Goal: Task Accomplishment & Management: Manage account settings

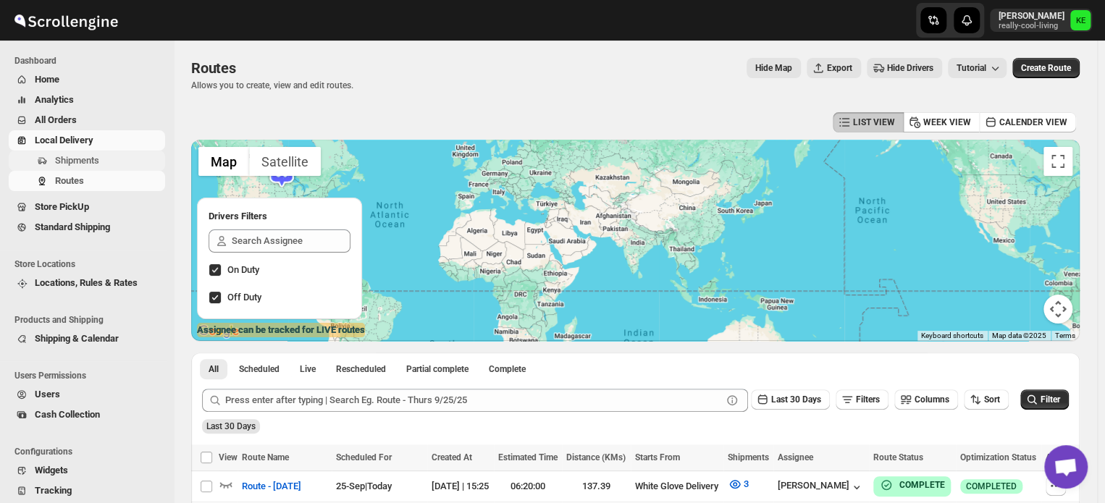
click at [70, 163] on span "Shipments" at bounding box center [77, 160] width 44 height 11
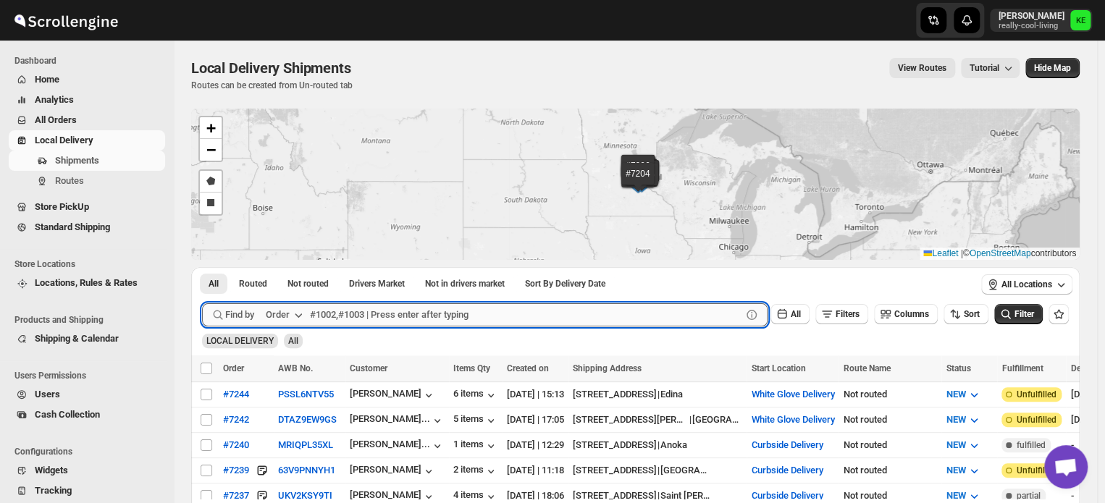
click at [335, 315] on input "text" at bounding box center [526, 314] width 432 height 23
drag, startPoint x: 335, startPoint y: 315, endPoint x: 432, endPoint y: 237, distance: 124.6
type input "7232,7233,7242"
click at [202, 267] on button "Submit" at bounding box center [222, 274] width 41 height 15
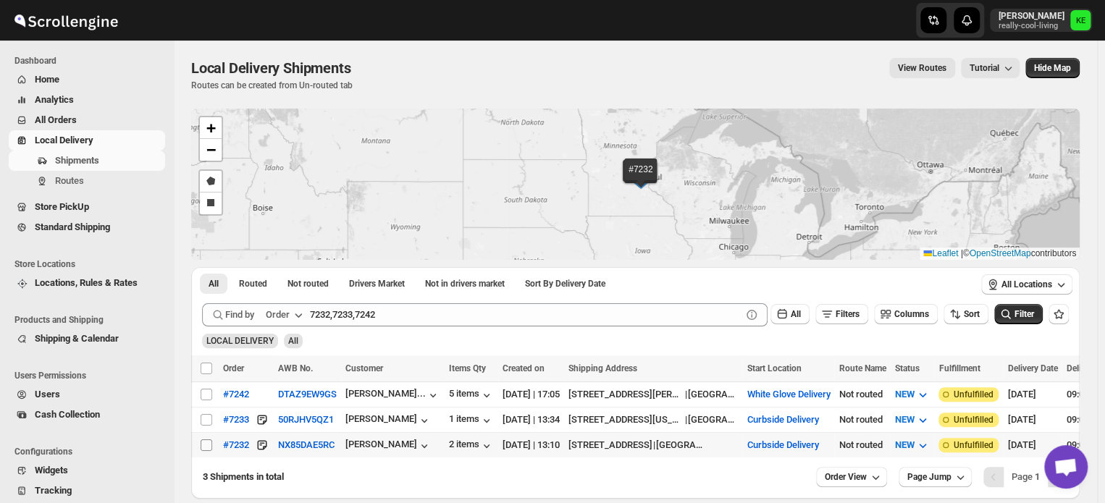
click at [204, 445] on input "Select shipment" at bounding box center [207, 446] width 12 height 12
checkbox input "true"
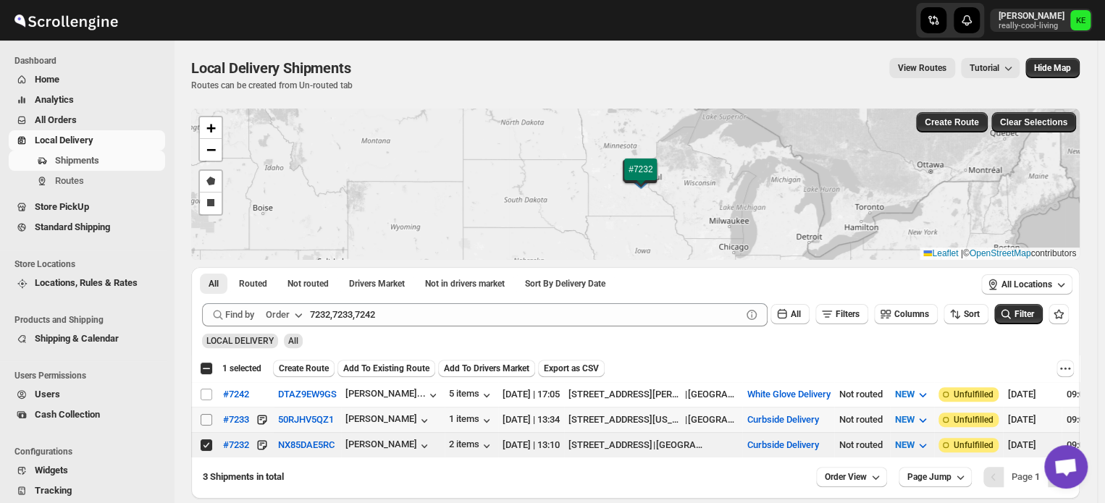
click at [204, 419] on input "Select shipment" at bounding box center [207, 420] width 12 height 12
checkbox input "true"
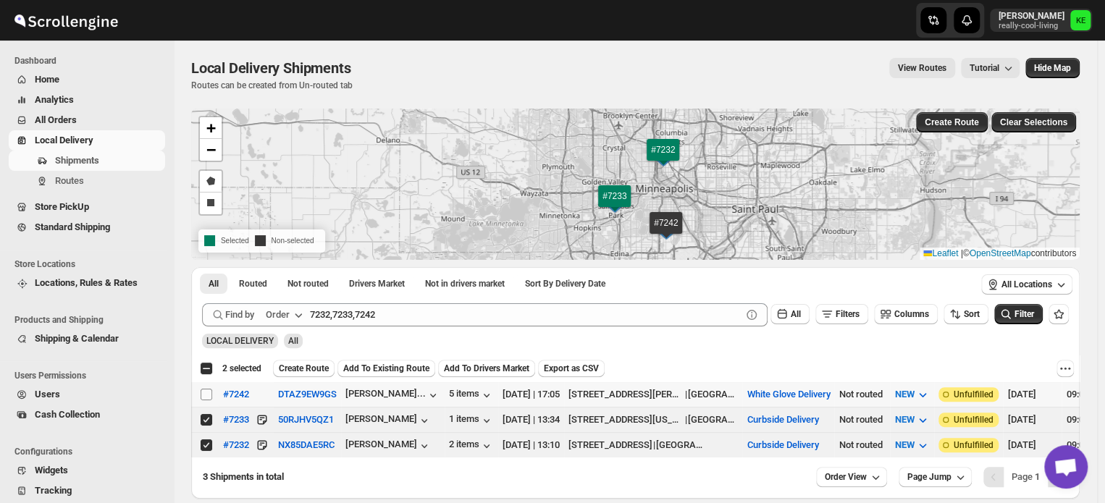
click at [205, 396] on input "Select shipment" at bounding box center [207, 395] width 12 height 12
checkbox input "true"
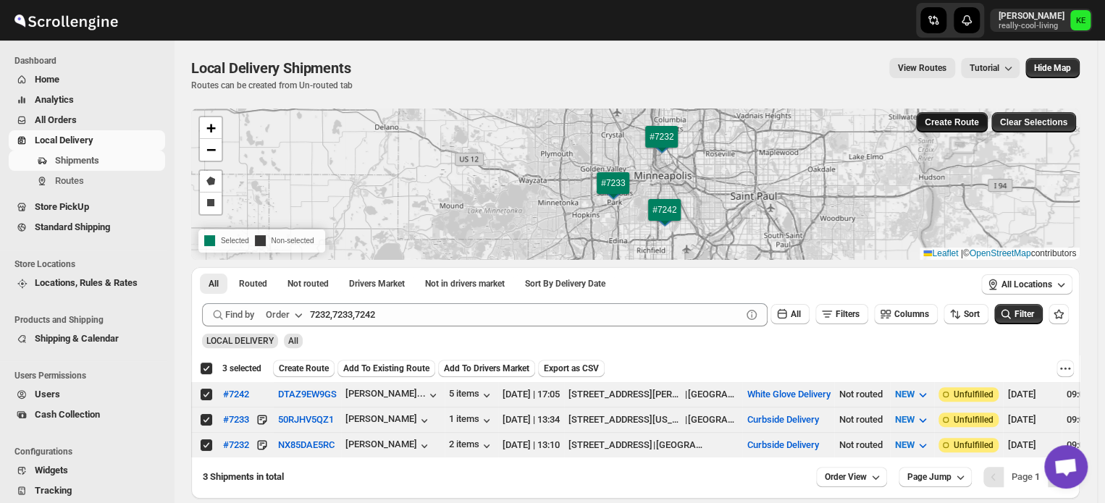
click at [953, 123] on span "Create Route" at bounding box center [952, 123] width 54 height 12
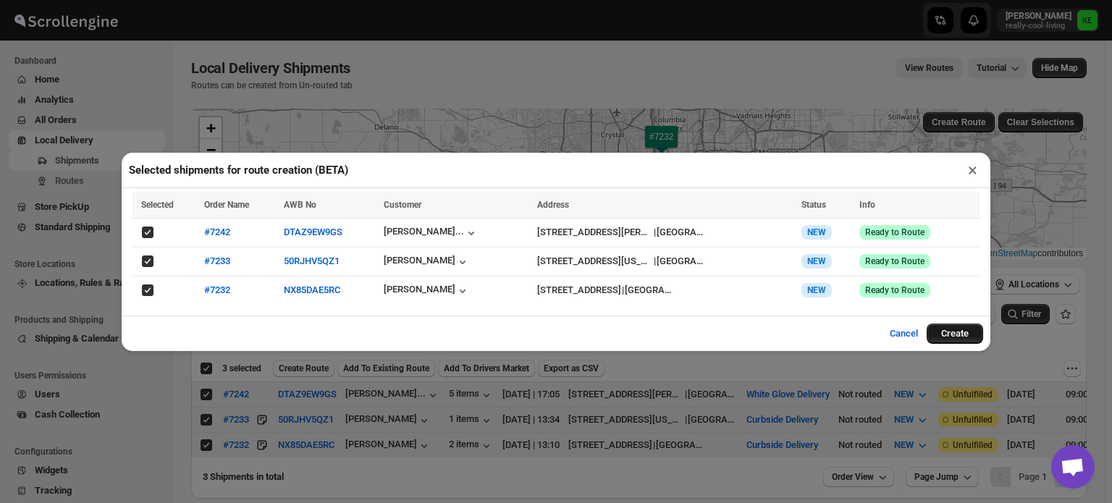
click at [956, 335] on button "Create" at bounding box center [955, 334] width 56 height 20
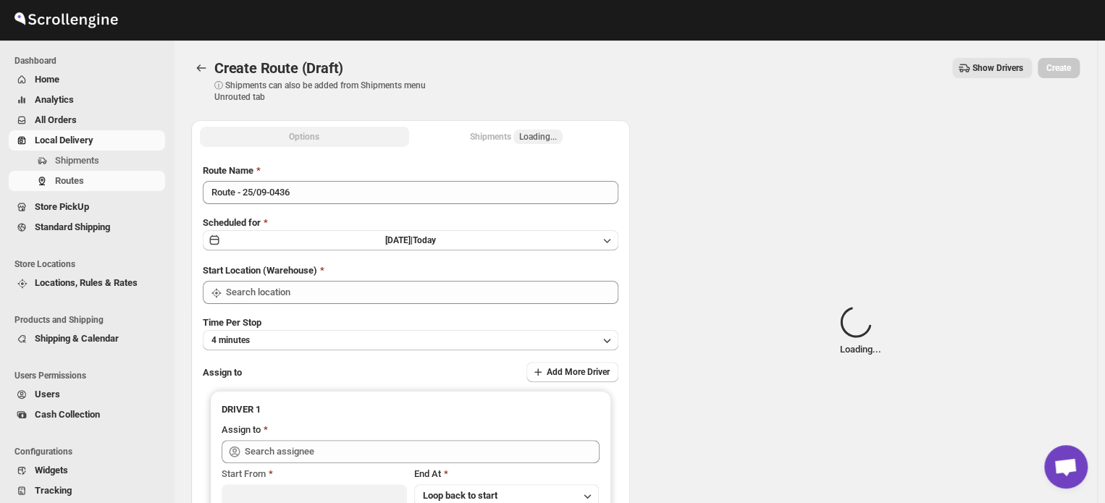
type input "Curbside Delivery"
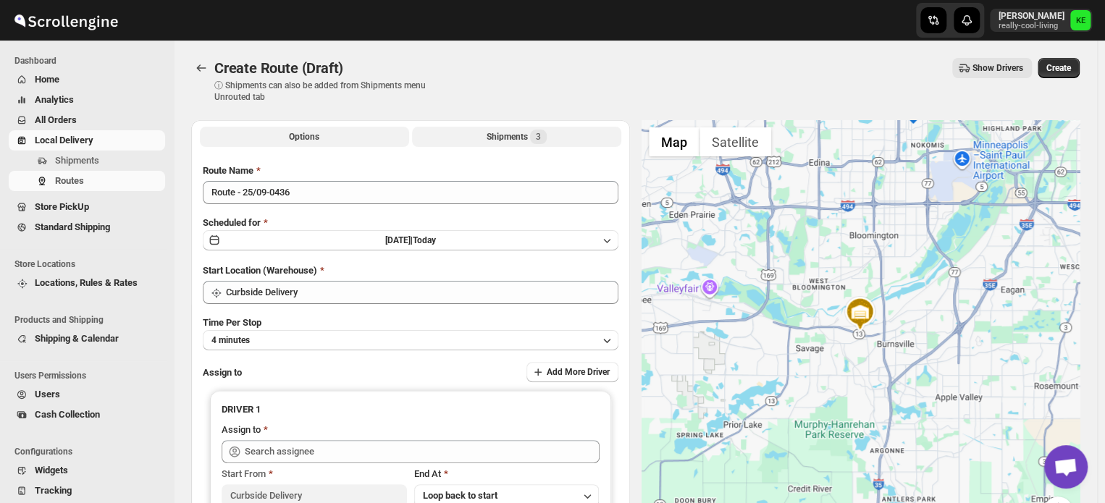
click at [513, 143] on div "Shipments 3" at bounding box center [517, 137] width 60 height 14
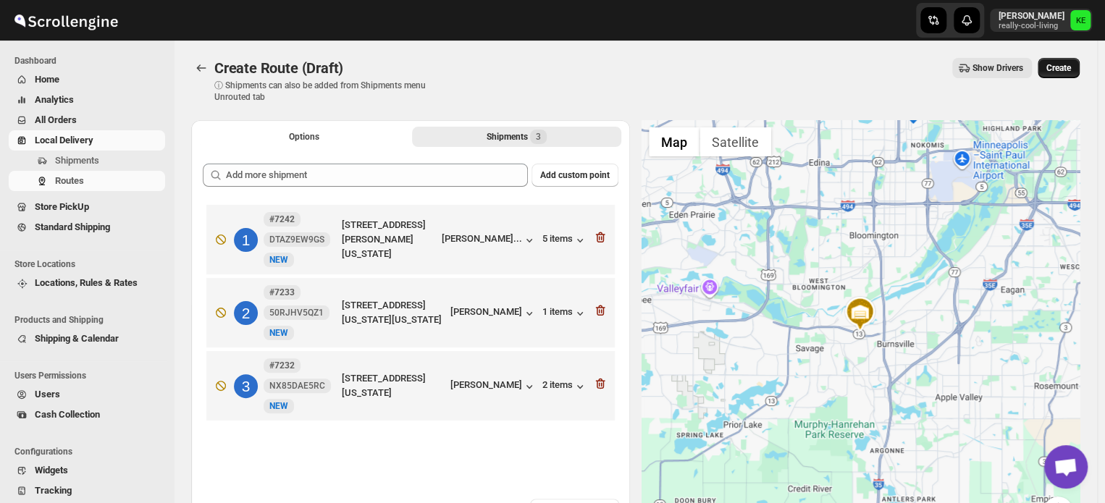
click at [1062, 70] on span "Create" at bounding box center [1059, 68] width 25 height 12
click at [322, 135] on button "Options" at bounding box center [304, 137] width 209 height 20
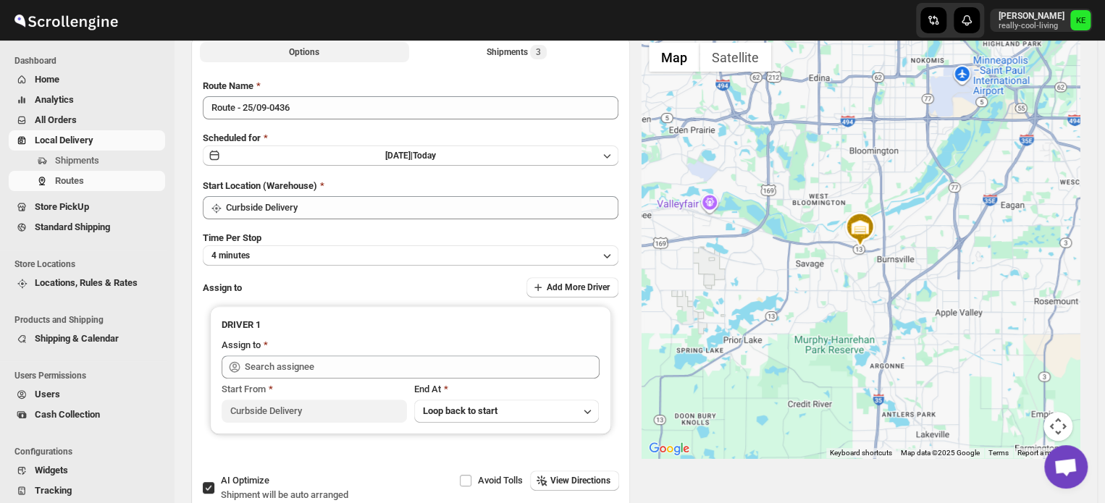
scroll to position [93, 0]
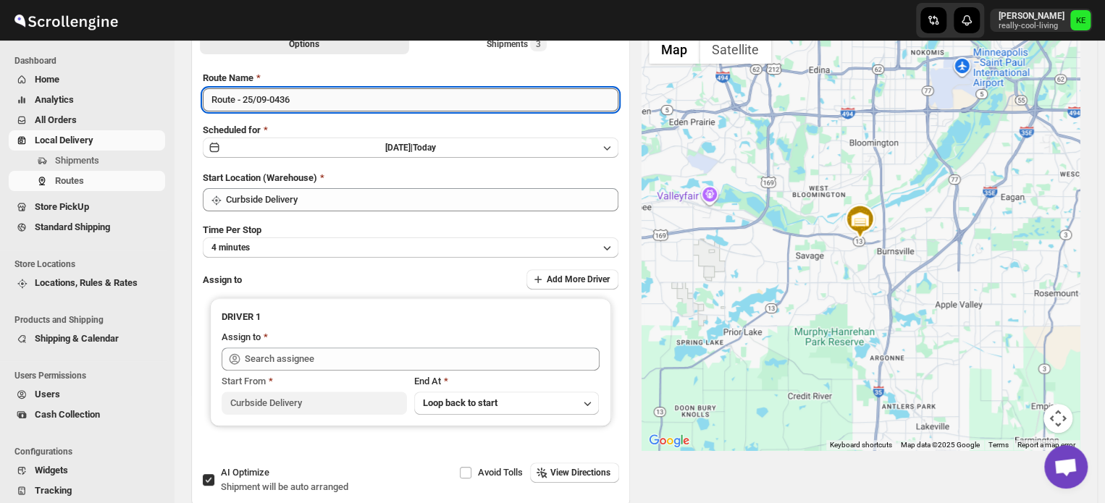
click at [303, 101] on input "Route - 25/09-0436" at bounding box center [411, 99] width 416 height 23
type input "Route - [DATE]"
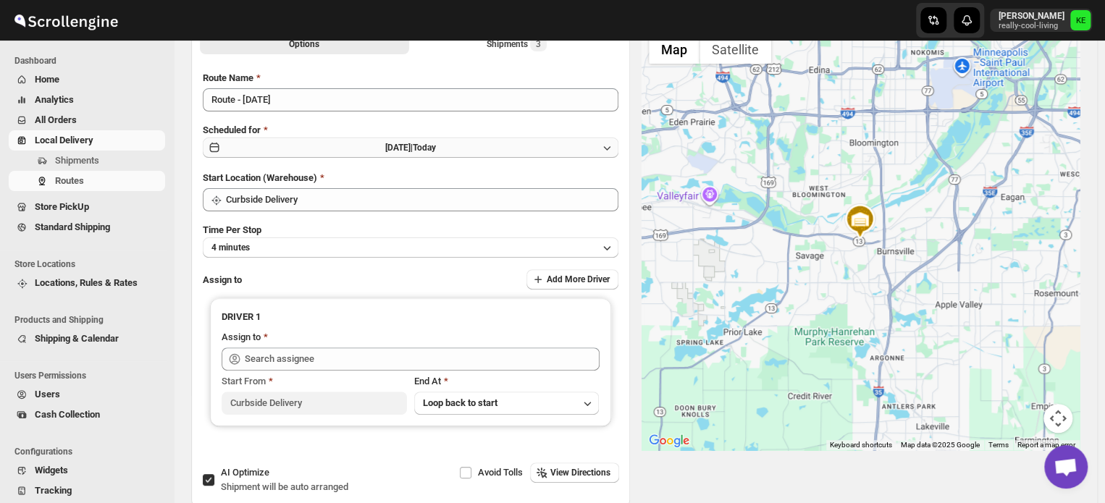
click at [611, 148] on icon "button" at bounding box center [607, 148] width 14 height 14
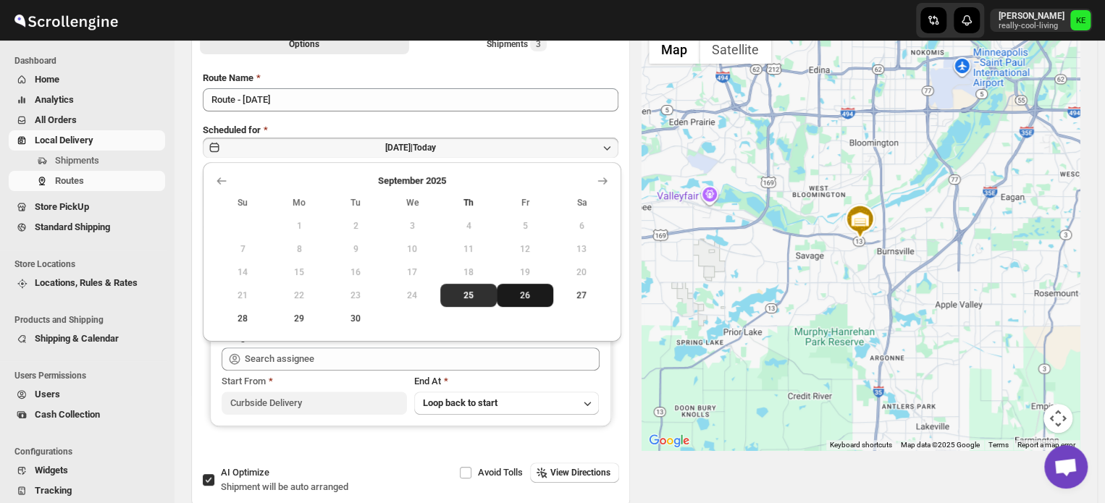
click at [528, 295] on span "26" at bounding box center [525, 296] width 45 height 12
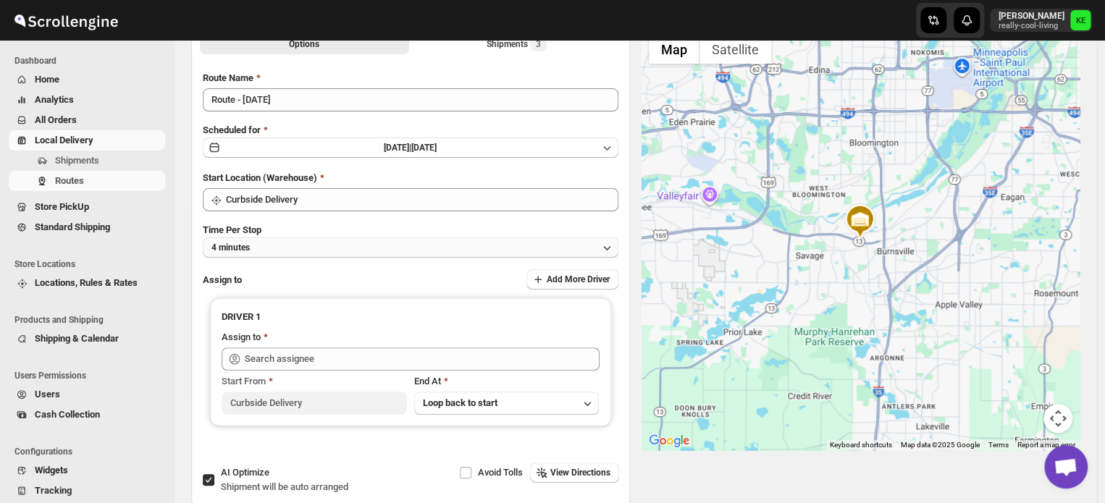
click at [608, 247] on icon "button" at bounding box center [607, 247] width 14 height 14
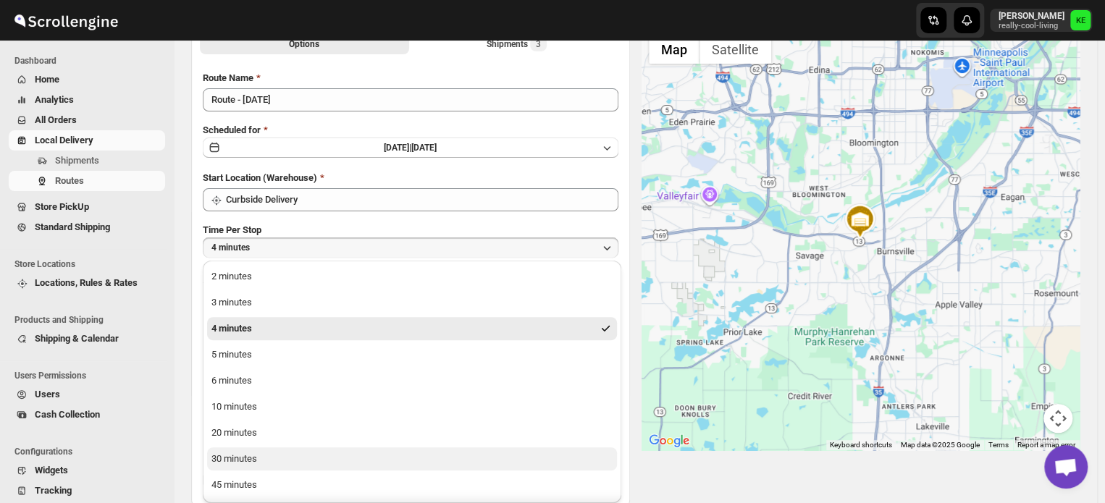
click at [245, 462] on div "30 minutes" at bounding box center [234, 459] width 46 height 14
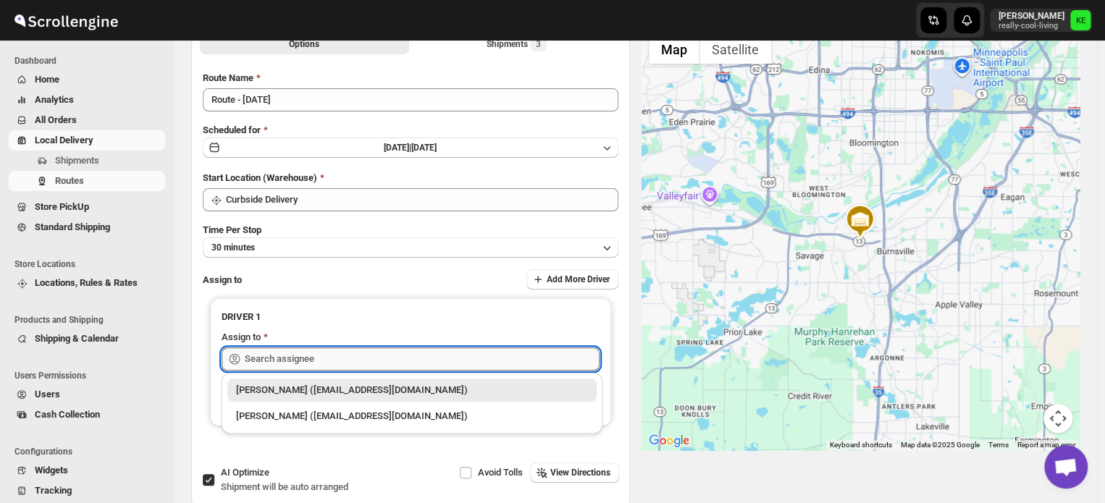
click at [493, 356] on input "text" at bounding box center [422, 359] width 355 height 23
click at [391, 420] on div "[PERSON_NAME] ([EMAIL_ADDRESS][DOMAIN_NAME])" at bounding box center [412, 416] width 352 height 14
type input "[PERSON_NAME] ([EMAIL_ADDRESS][DOMAIN_NAME])"
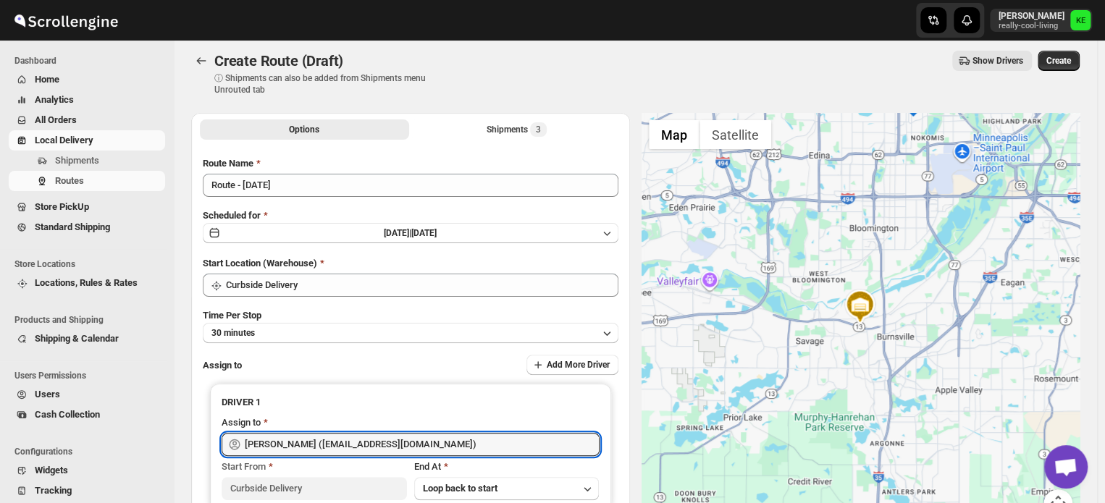
scroll to position [5, 0]
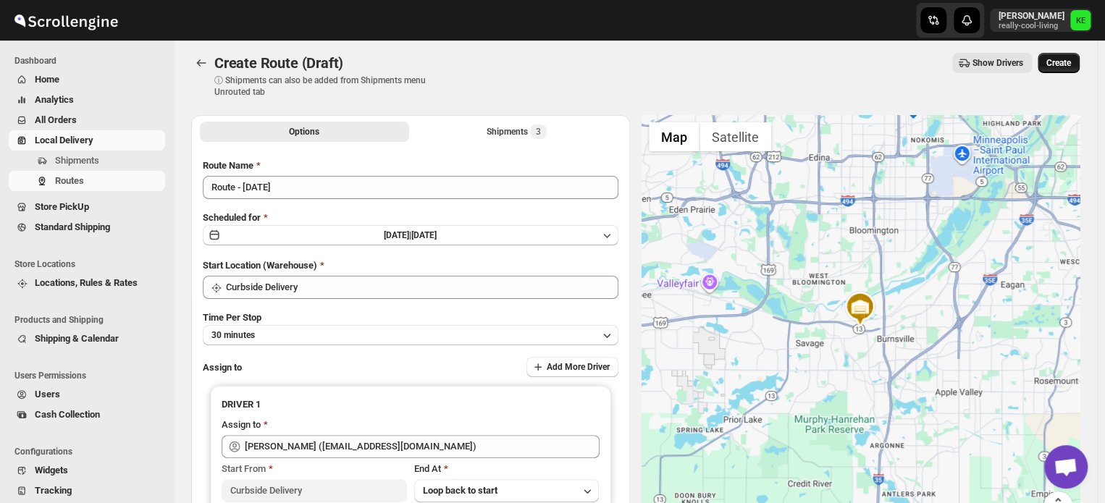
click at [1060, 64] on span "Create" at bounding box center [1059, 63] width 25 height 12
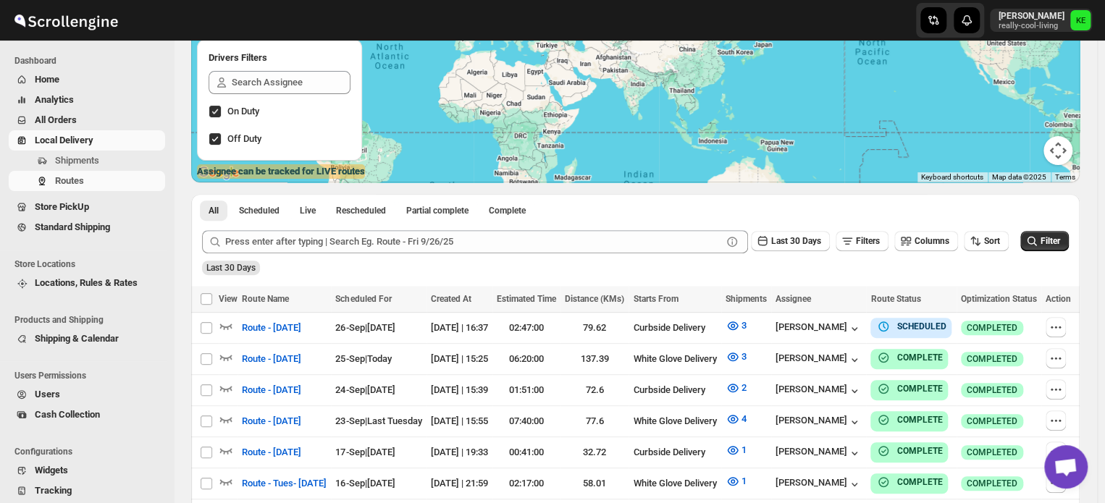
scroll to position [159, 0]
click at [1063, 328] on icon "button" at bounding box center [1056, 326] width 14 height 14
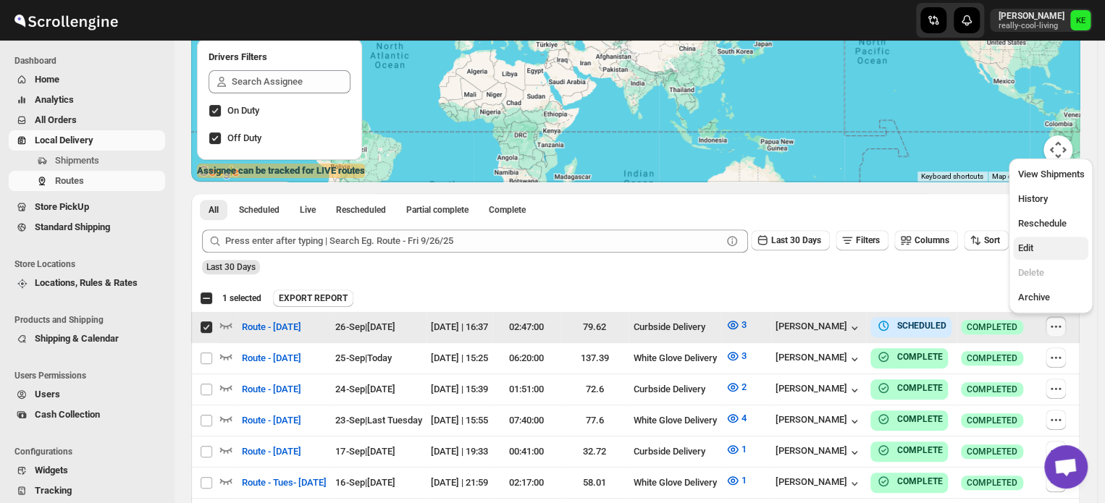
click at [1028, 254] on span "Edit" at bounding box center [1051, 248] width 67 height 14
checkbox input "false"
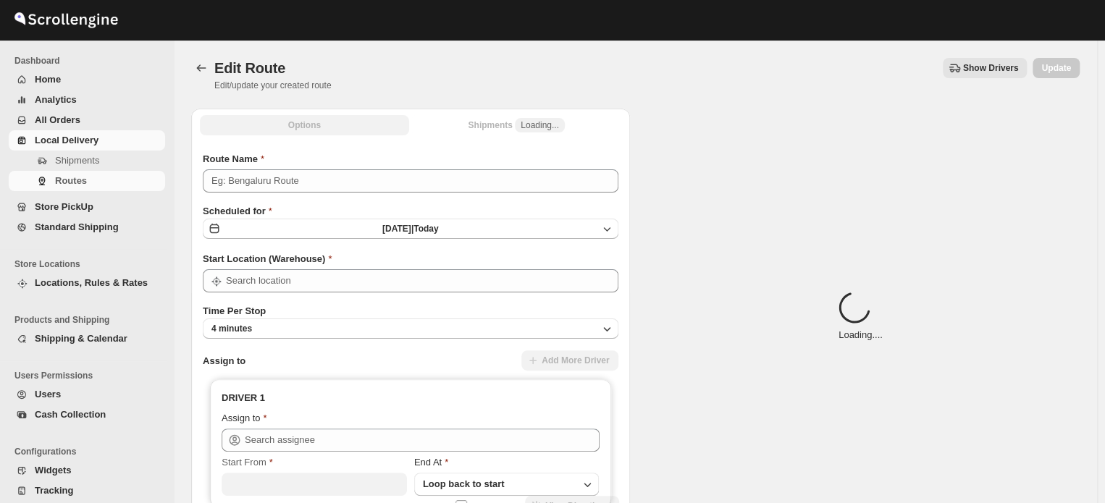
type input "Route - [DATE]"
type input "Curbside Delivery"
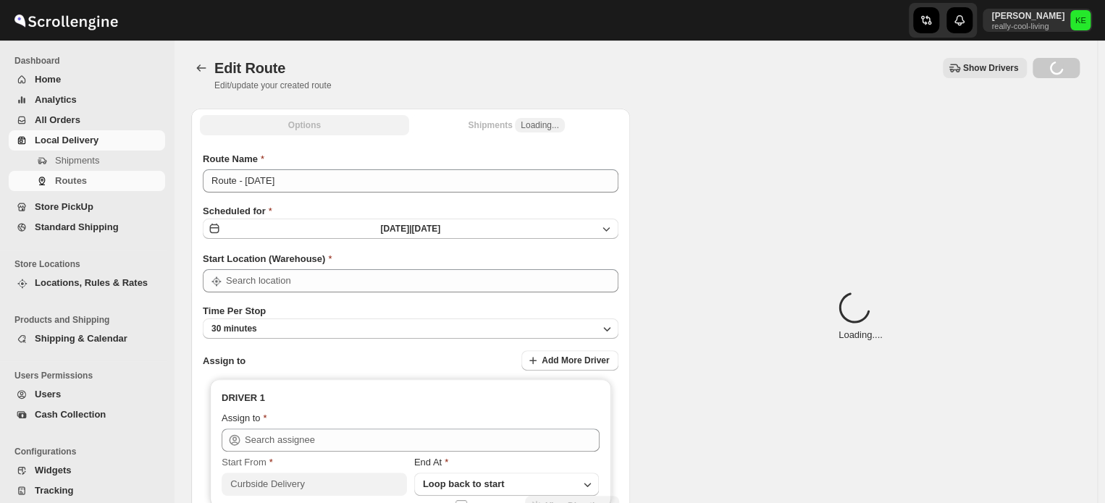
type input "Curbside Delivery"
type input "[PERSON_NAME] ([EMAIL_ADDRESS][DOMAIN_NAME])"
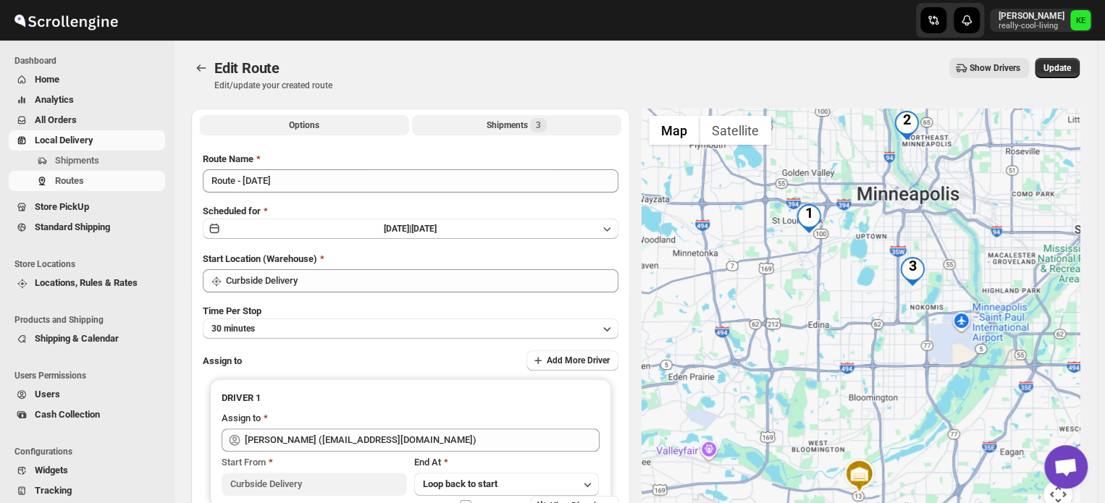
click at [503, 123] on div "Shipments 3" at bounding box center [517, 125] width 60 height 14
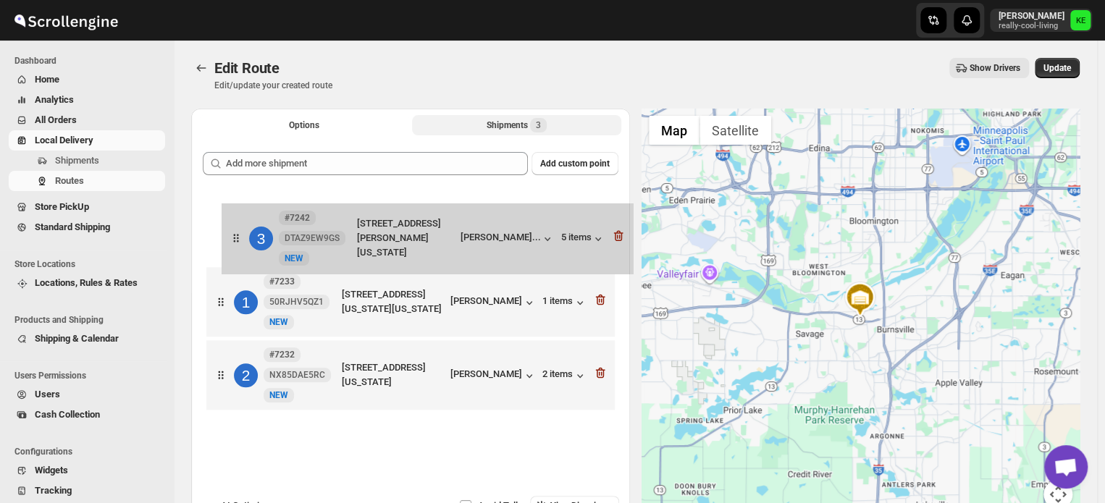
drag, startPoint x: 397, startPoint y: 371, endPoint x: 411, endPoint y: 227, distance: 144.1
click at [411, 227] on div "1 #7233 50RJHV5QZ1 New NEW [STREET_ADDRESS][GEOGRAPHIC_DATA][US_STATE][US_STATE…" at bounding box center [411, 303] width 416 height 227
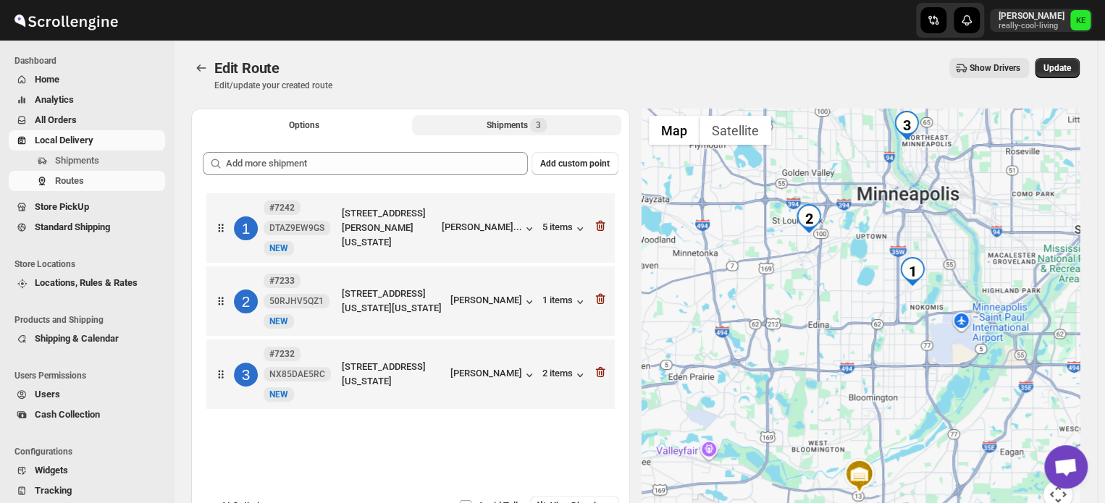
scroll to position [1, 0]
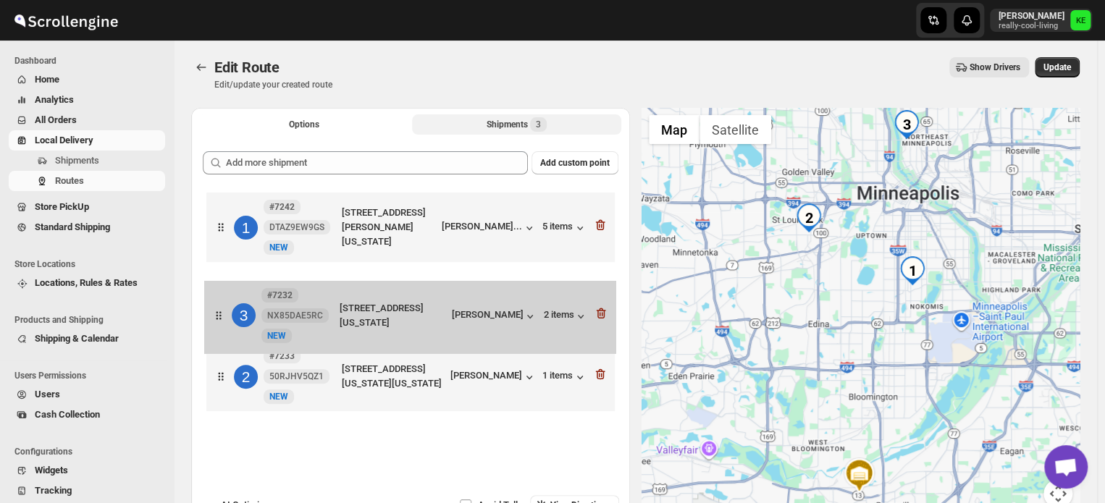
drag, startPoint x: 374, startPoint y: 387, endPoint x: 374, endPoint y: 322, distance: 65.2
click at [374, 322] on div "1 #7242 DTAZ9EW9GS New NEW [STREET_ADDRESS][PERSON_NAME][US_STATE] [PERSON_NAME…" at bounding box center [411, 304] width 416 height 230
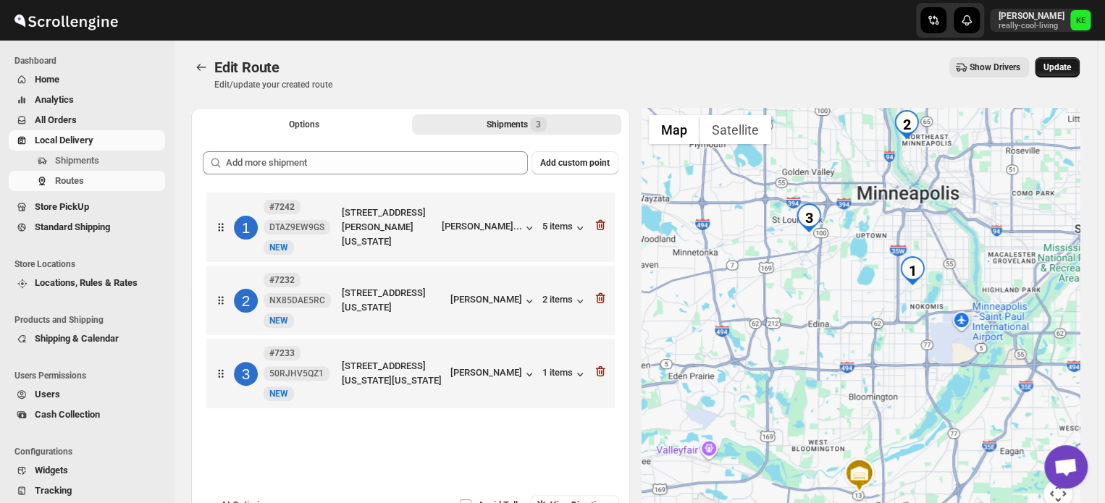
click at [1067, 71] on span "Update" at bounding box center [1058, 68] width 28 height 12
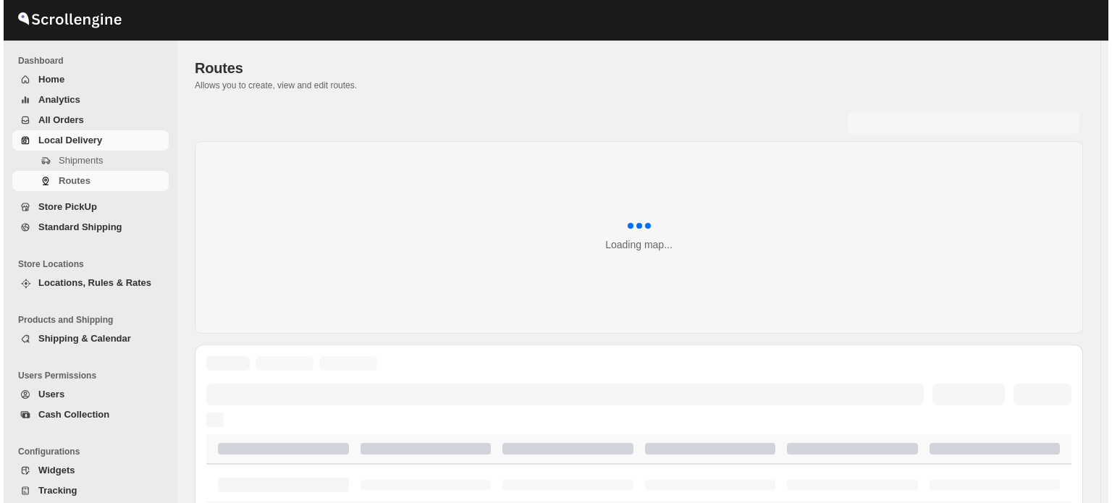
scroll to position [159, 0]
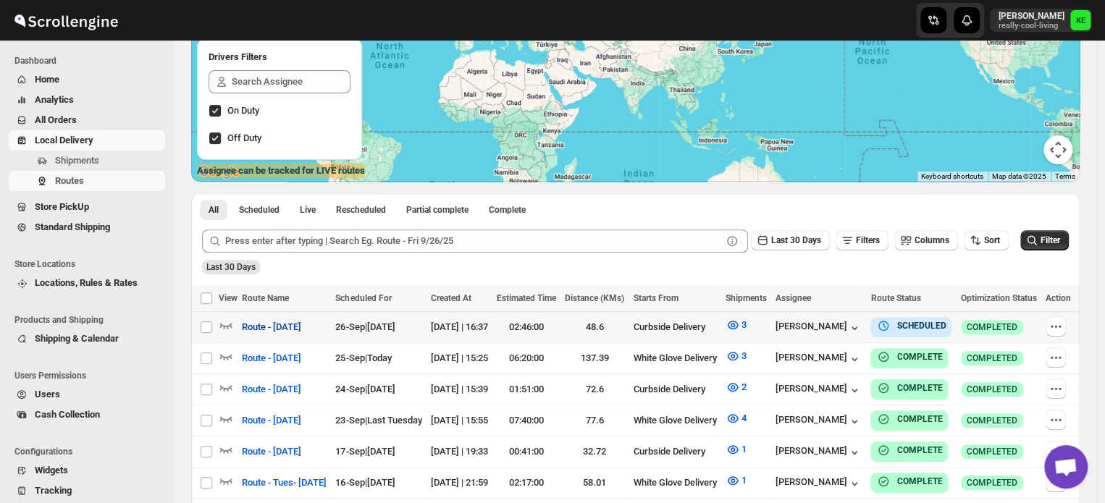
click at [295, 332] on span "Route - [DATE]" at bounding box center [271, 327] width 59 height 14
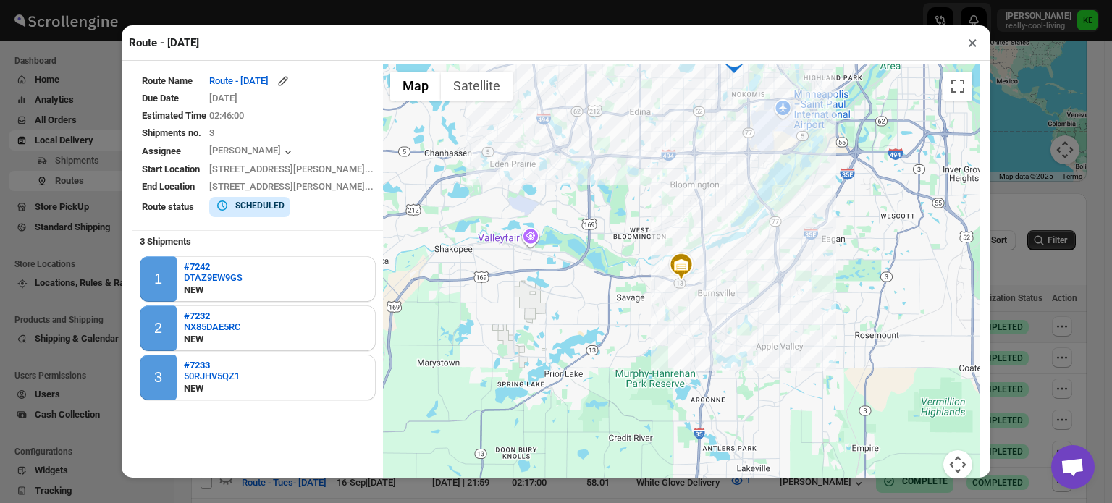
click at [945, 466] on button "Map camera controls" at bounding box center [958, 464] width 29 height 29
click at [876, 464] on button "Move down" at bounding box center [885, 464] width 29 height 29
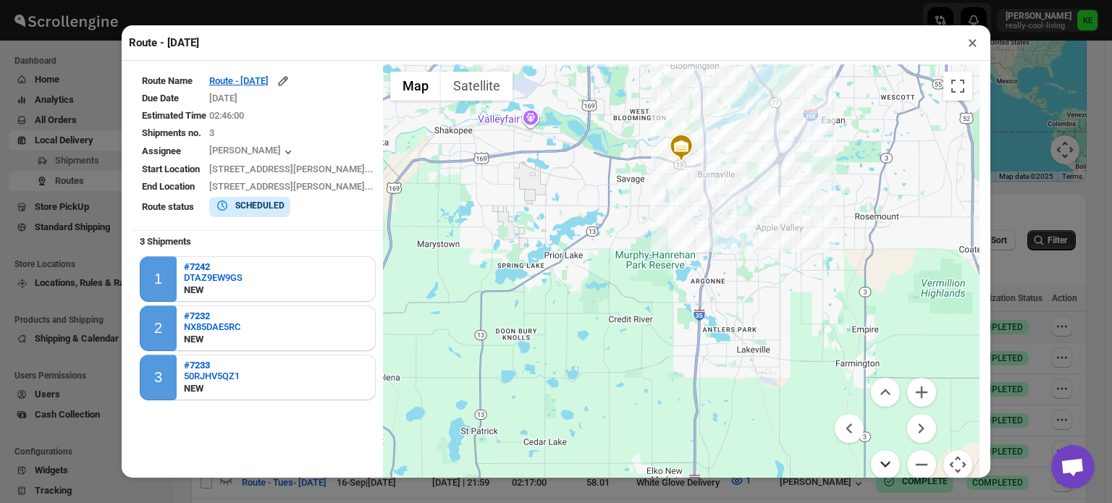
click at [876, 464] on button "Move down" at bounding box center [885, 464] width 29 height 29
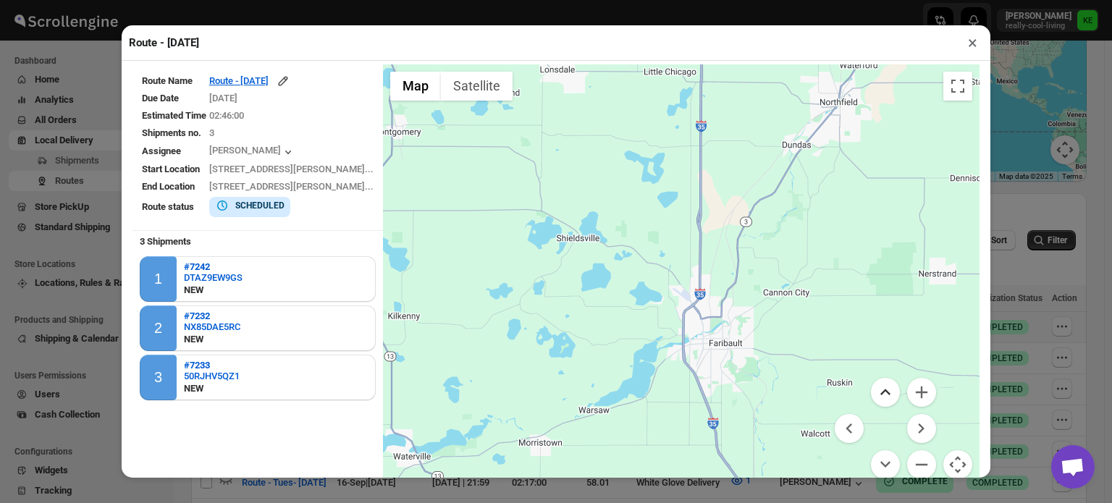
click at [875, 399] on button "Move up" at bounding box center [885, 392] width 29 height 29
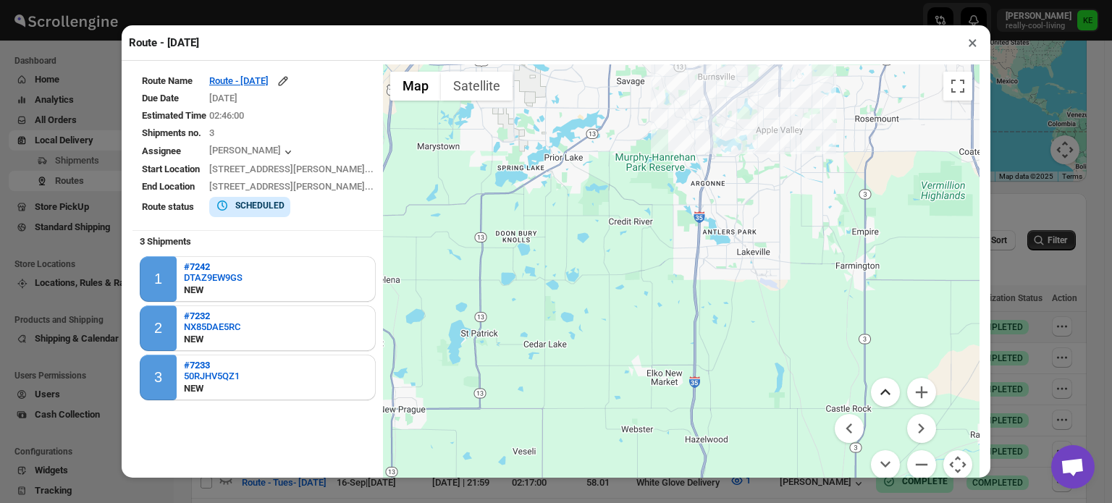
click at [875, 399] on button "Move up" at bounding box center [885, 392] width 29 height 29
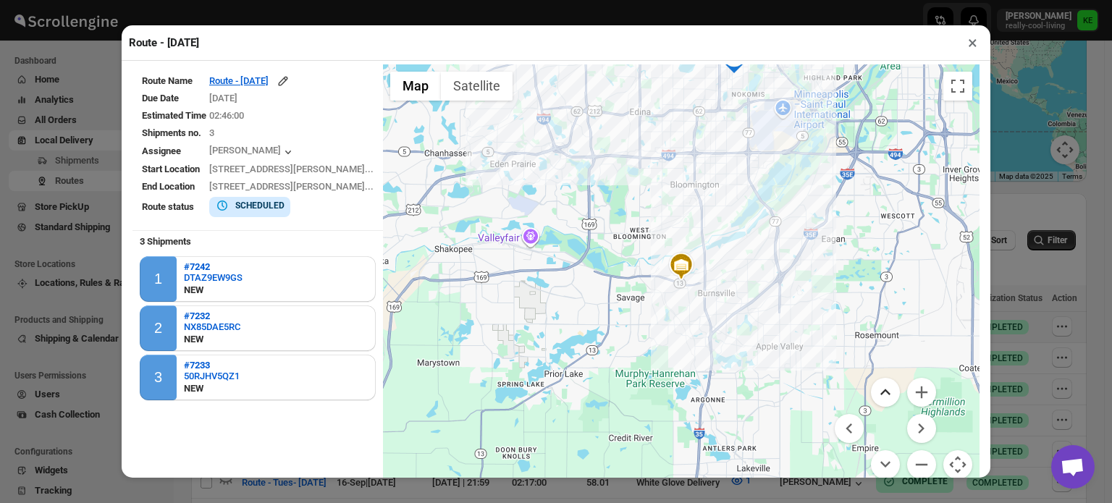
click at [875, 399] on button "Move up" at bounding box center [885, 392] width 29 height 29
click at [200, 367] on b "#7233" at bounding box center [197, 365] width 26 height 11
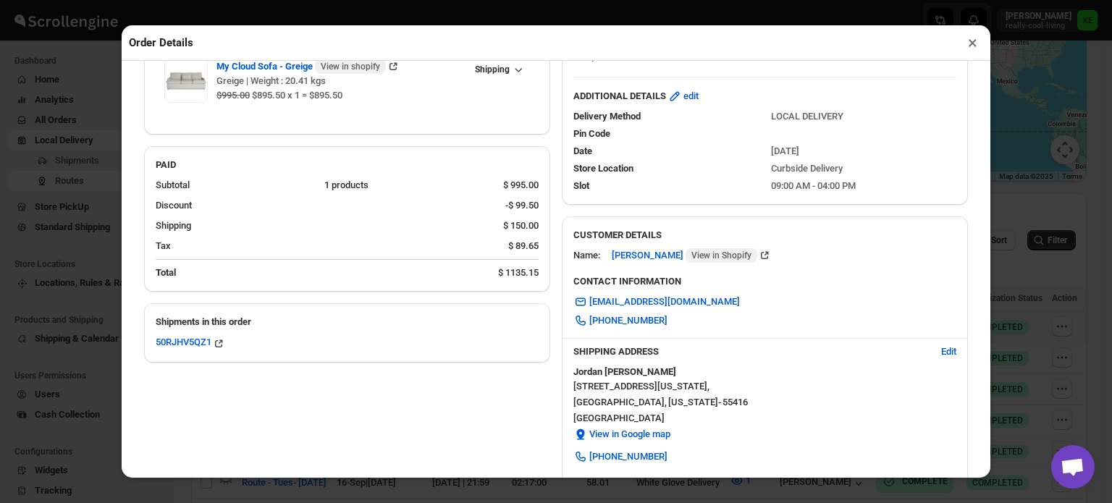
scroll to position [122, 0]
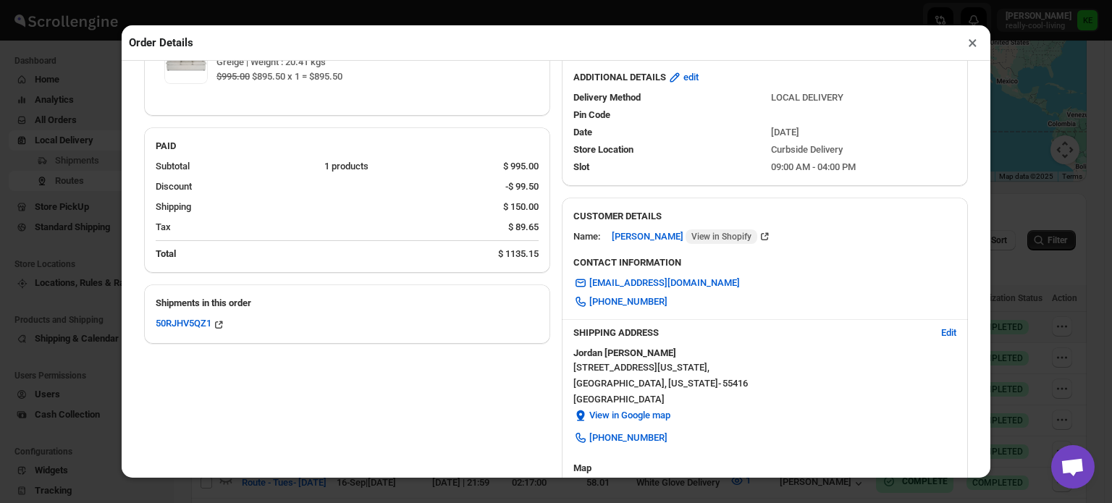
click at [973, 46] on button "×" at bounding box center [973, 43] width 21 height 20
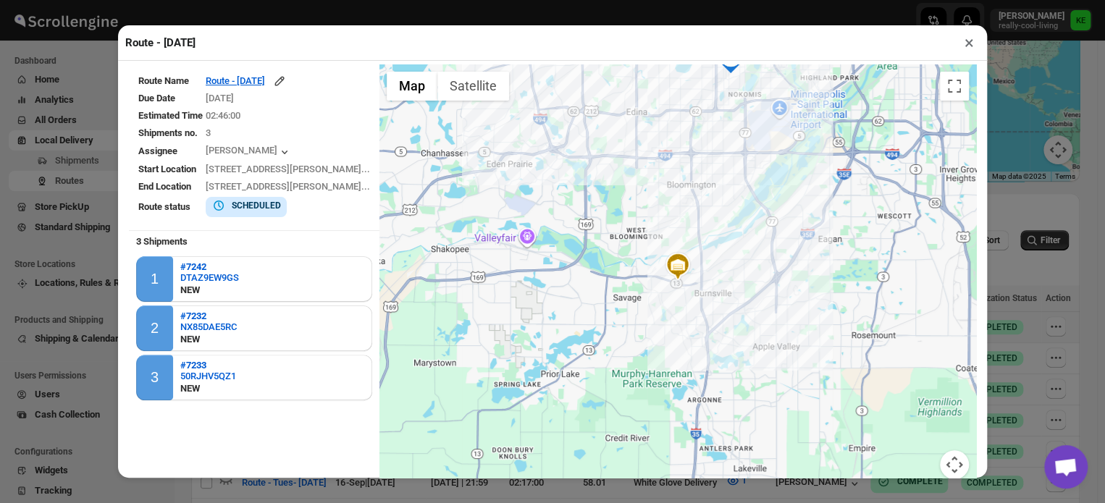
click at [943, 460] on button "Map camera controls" at bounding box center [954, 464] width 29 height 29
click at [873, 402] on button "Move up" at bounding box center [882, 392] width 29 height 29
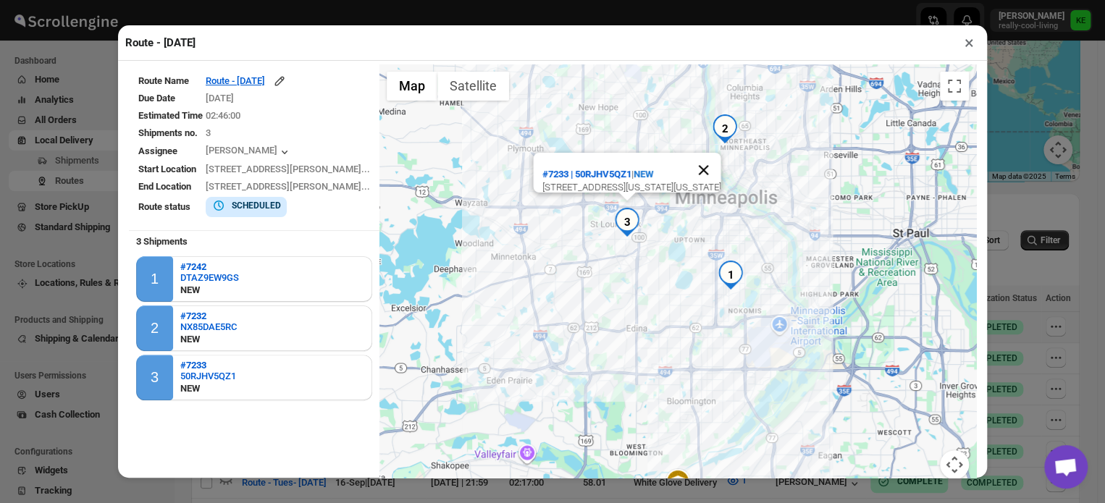
click at [716, 153] on button "Close" at bounding box center [704, 170] width 35 height 35
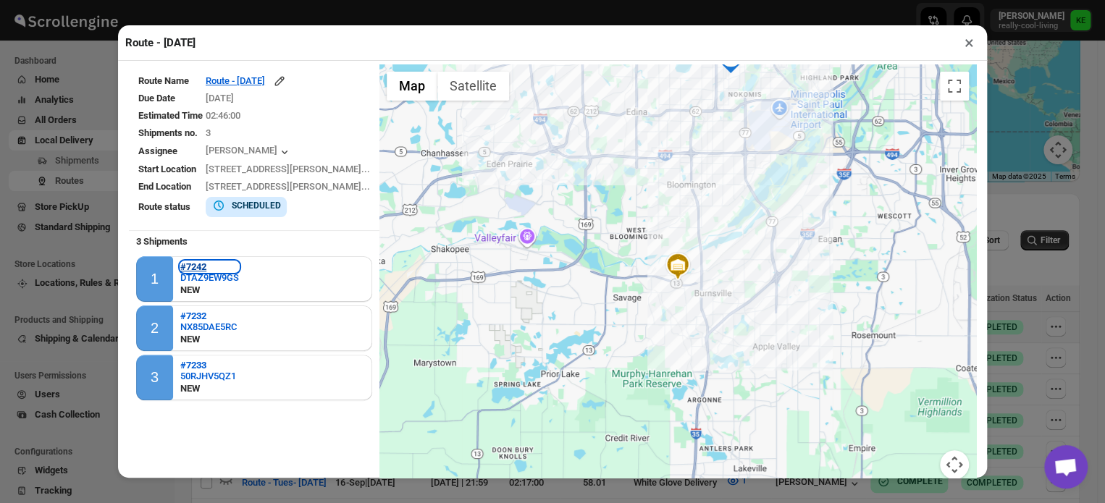
click at [204, 264] on b "#7242" at bounding box center [193, 266] width 26 height 11
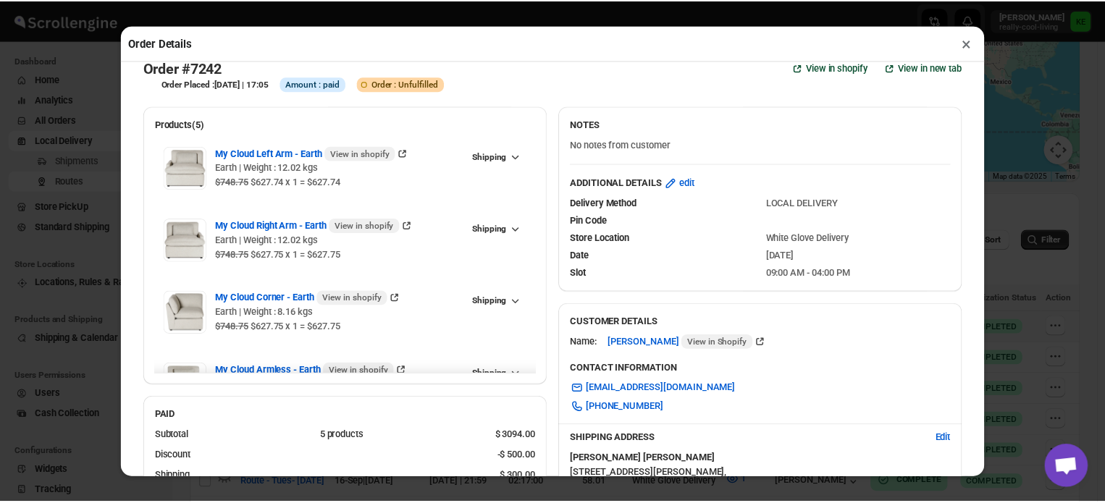
scroll to position [0, 0]
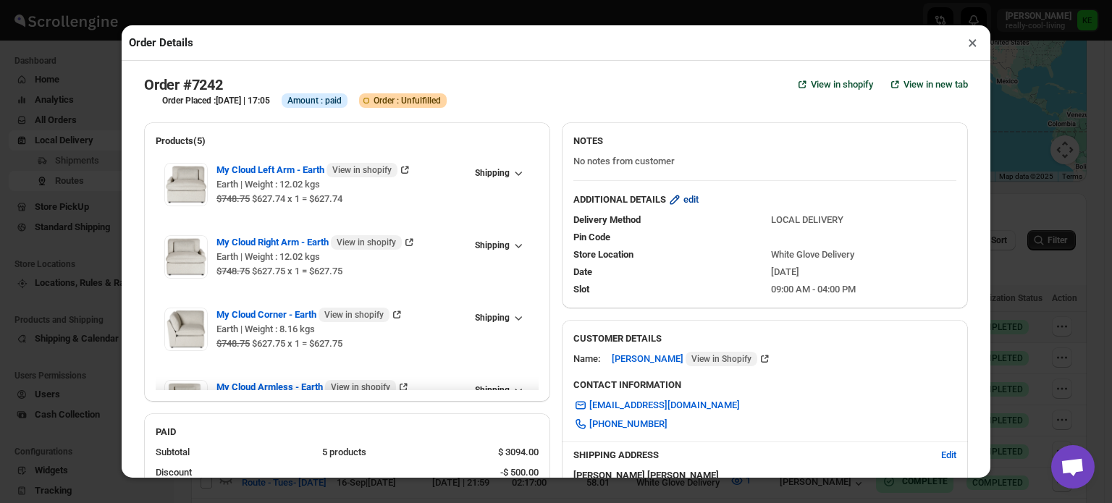
click at [692, 202] on span "edit" at bounding box center [691, 200] width 15 height 14
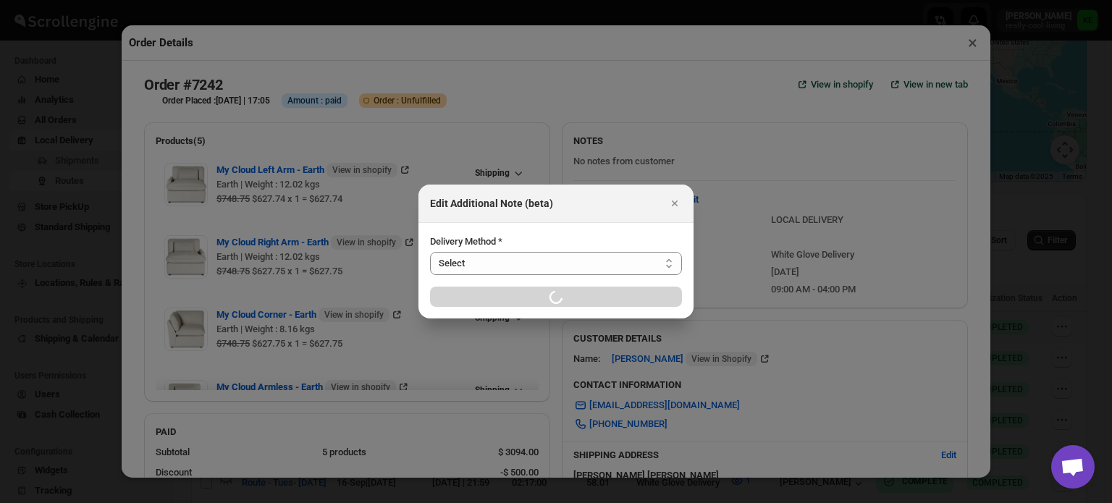
select select "LOCAL_DELIVERY"
select select "LOCATION_BASES"
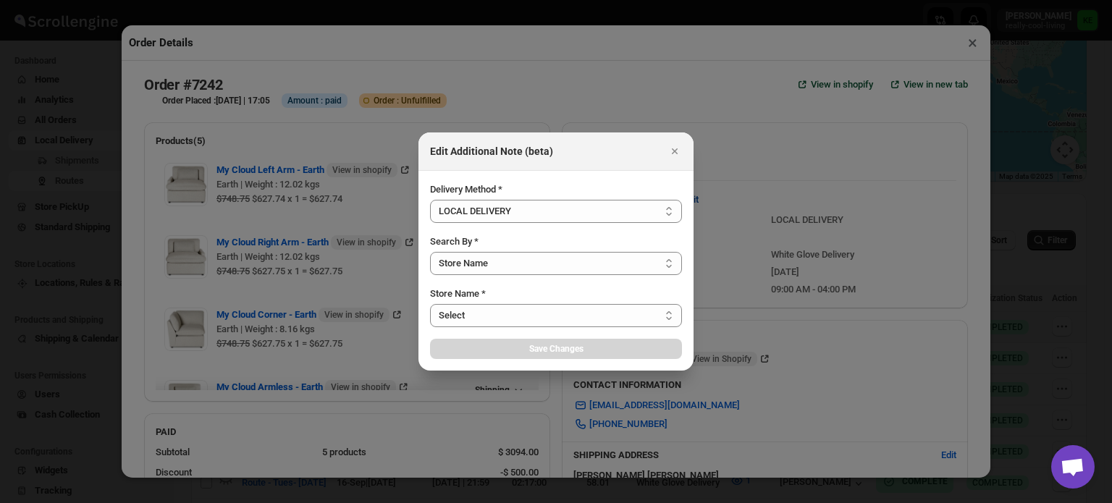
select select "656744df154a64d9bb065b6e"
select select "2025-09-26"
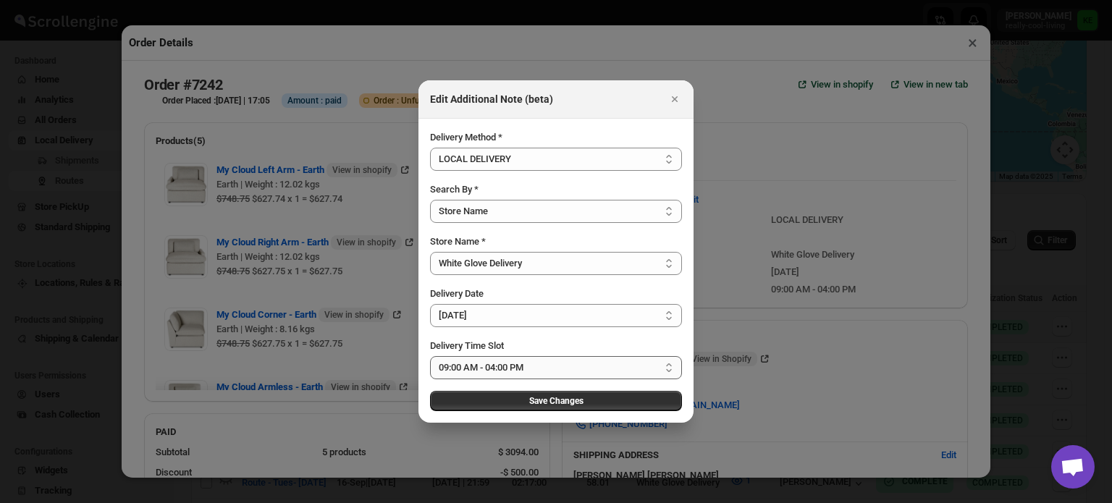
click at [670, 368] on select "Select 09:00 AM - 04:00 PM 09:00 AM - 11:00 AM 10:00 AM - 12:00 PM 11:00 AM - 0…" at bounding box center [556, 367] width 252 height 23
select select "674de42358f51d4c947c125d"
click at [430, 356] on select "Select 09:00 AM - 04:00 PM 09:00 AM - 11:00 AM 10:00 AM - 12:00 PM 11:00 AM - 0…" at bounding box center [556, 367] width 252 height 23
click at [565, 402] on span "Save Changes" at bounding box center [556, 401] width 54 height 12
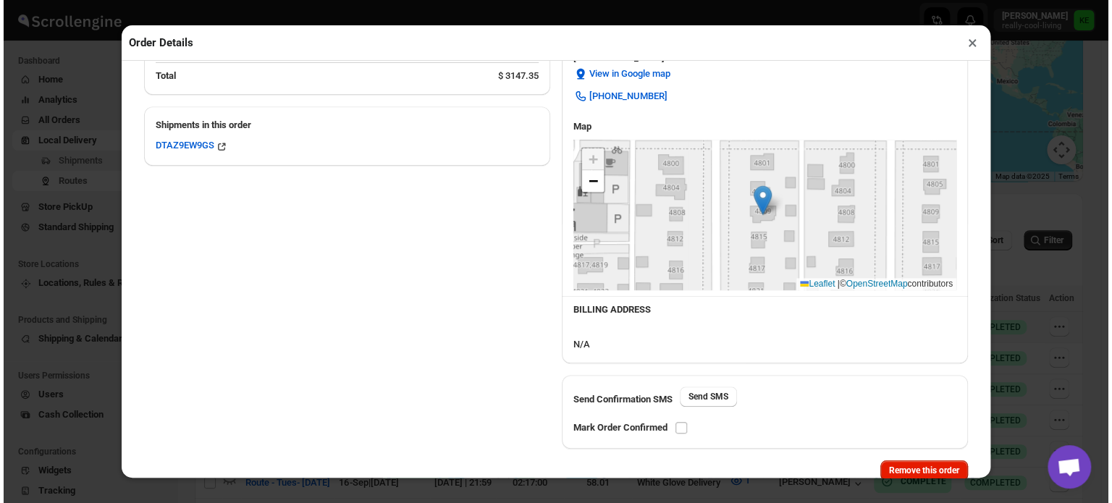
scroll to position [466, 0]
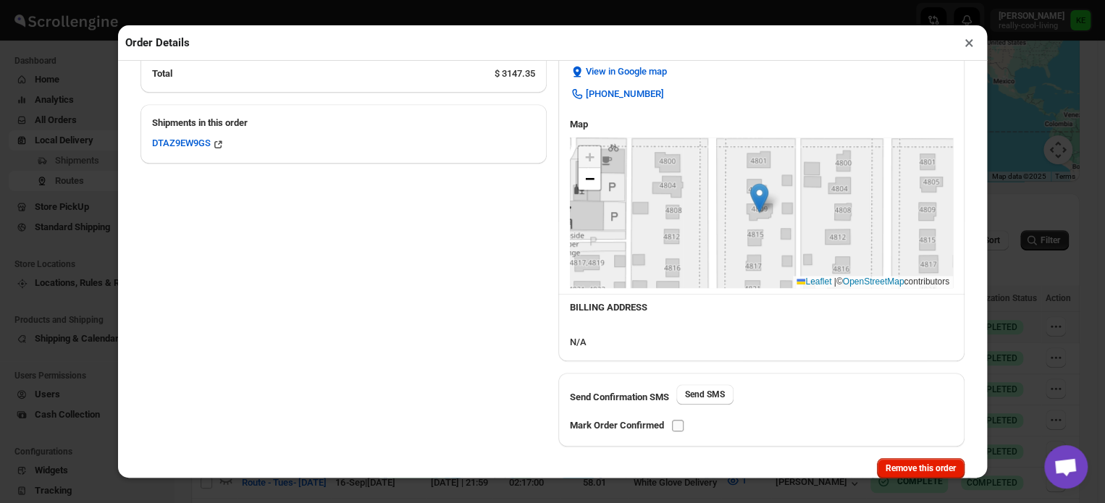
click at [683, 424] on input "checkbox" at bounding box center [678, 426] width 12 height 12
checkbox input "true"
click at [968, 46] on button "×" at bounding box center [969, 43] width 21 height 20
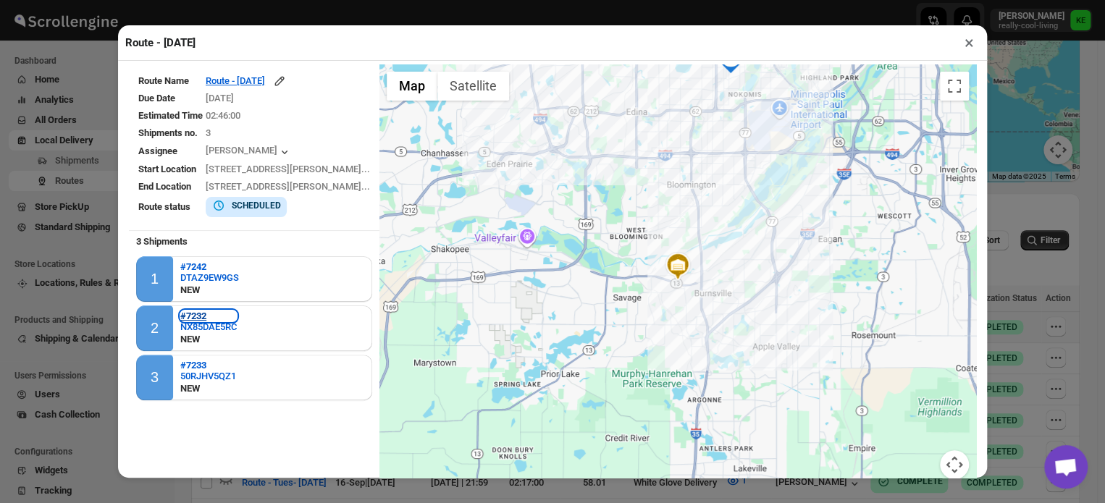
click at [197, 314] on b "#7232" at bounding box center [193, 316] width 26 height 11
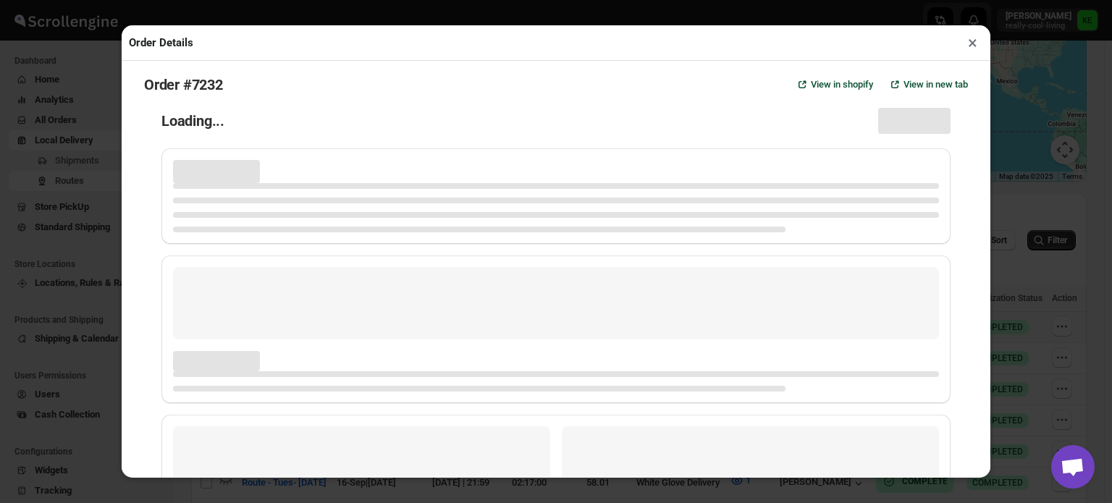
click at [197, 314] on div "Page loading" at bounding box center [556, 303] width 766 height 72
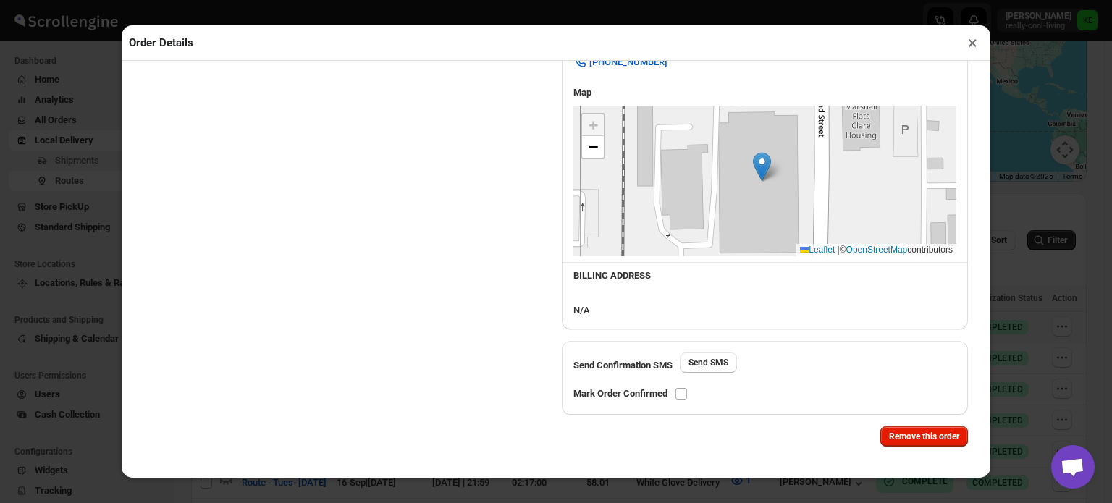
scroll to position [500, 0]
click at [684, 393] on input "checkbox" at bounding box center [682, 393] width 12 height 12
checkbox input "true"
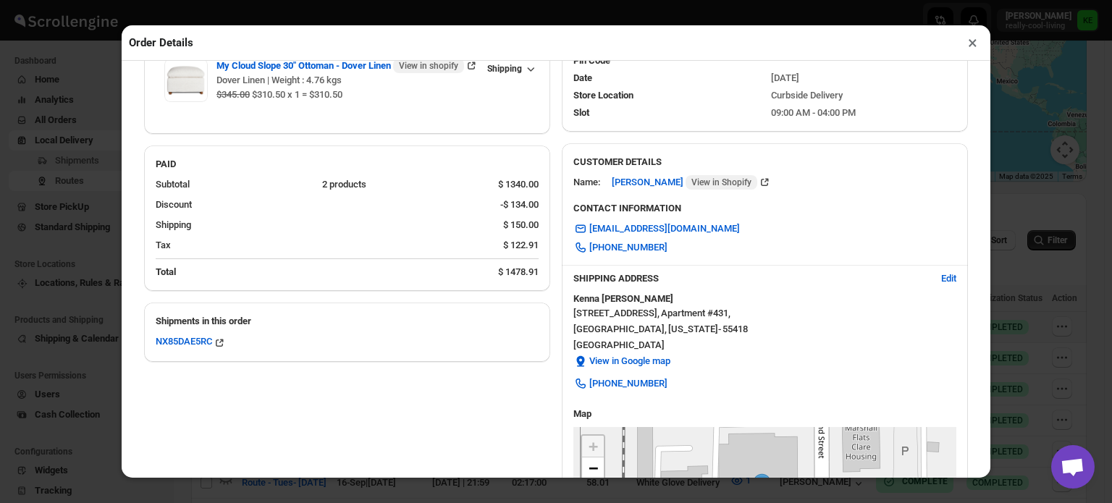
scroll to position [175, 0]
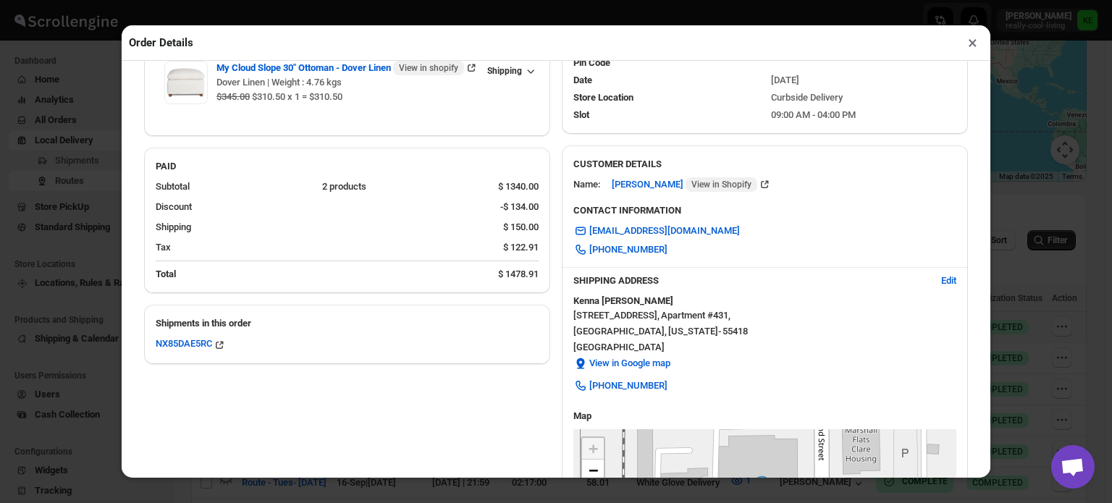
click at [992, 167] on div "Order Details × Order #7232 View in shopify View in new tab Order Placed : 21-S…" at bounding box center [556, 251] width 1112 height 503
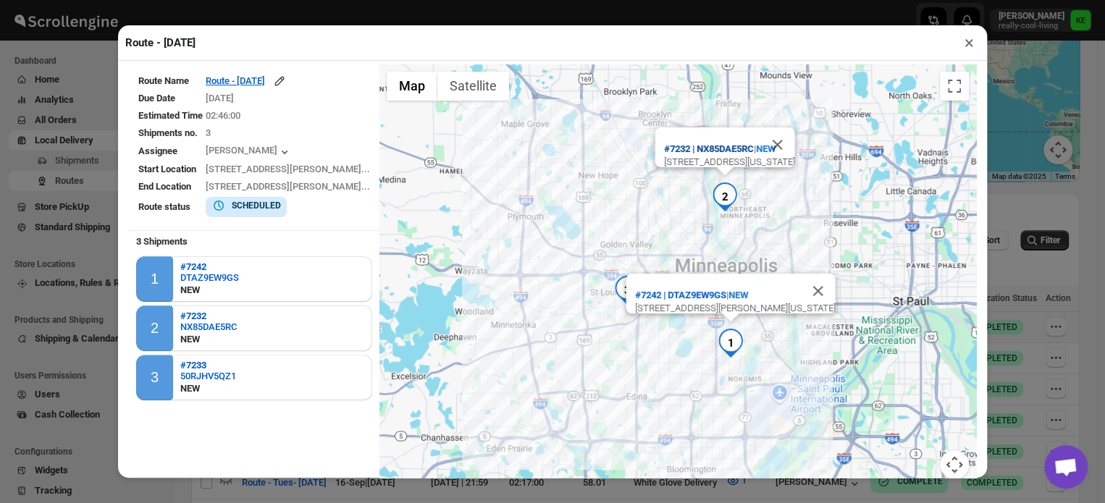
click at [692, 143] on b "#7232 | NX85DAE5RC" at bounding box center [709, 148] width 90 height 11
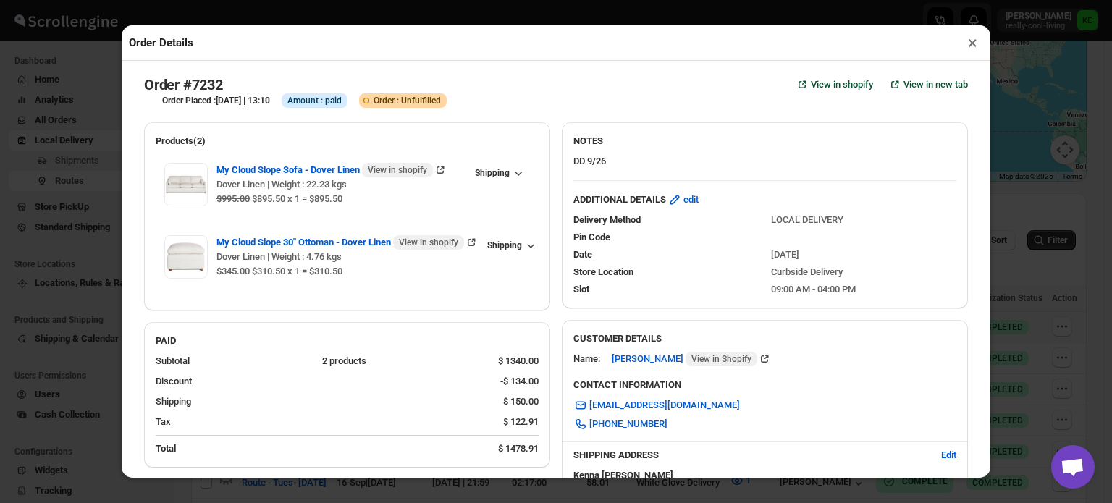
checkbox input "true"
click at [691, 206] on span "edit" at bounding box center [691, 200] width 15 height 14
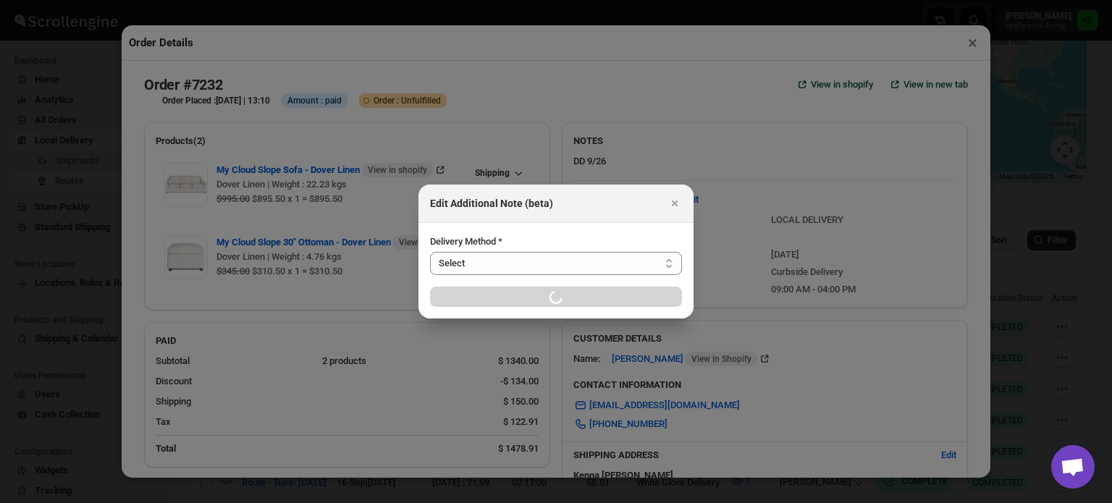
select select "LOCAL_DELIVERY"
select select "LOCATION_BASES"
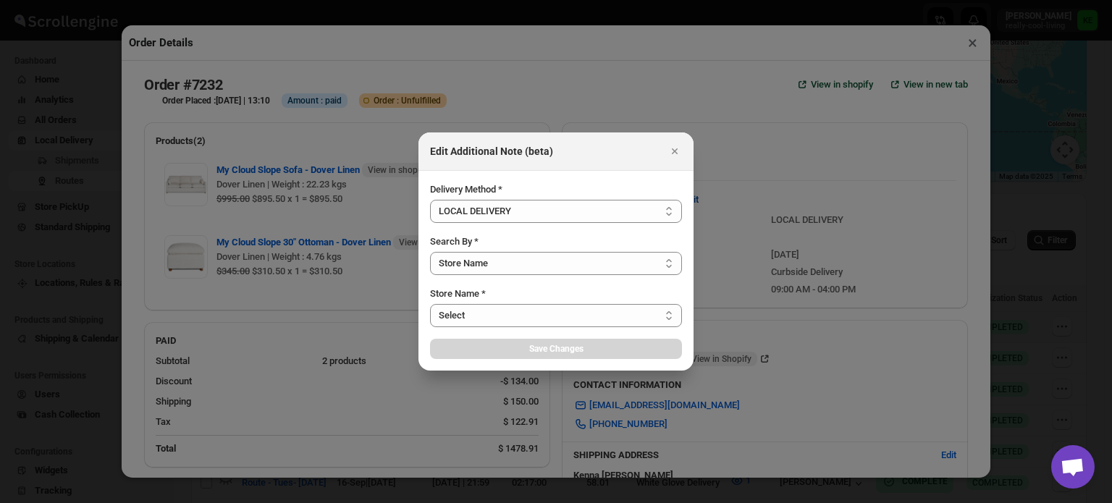
select select "656744df154a64d9bb065b6d"
select select "2025-09-26"
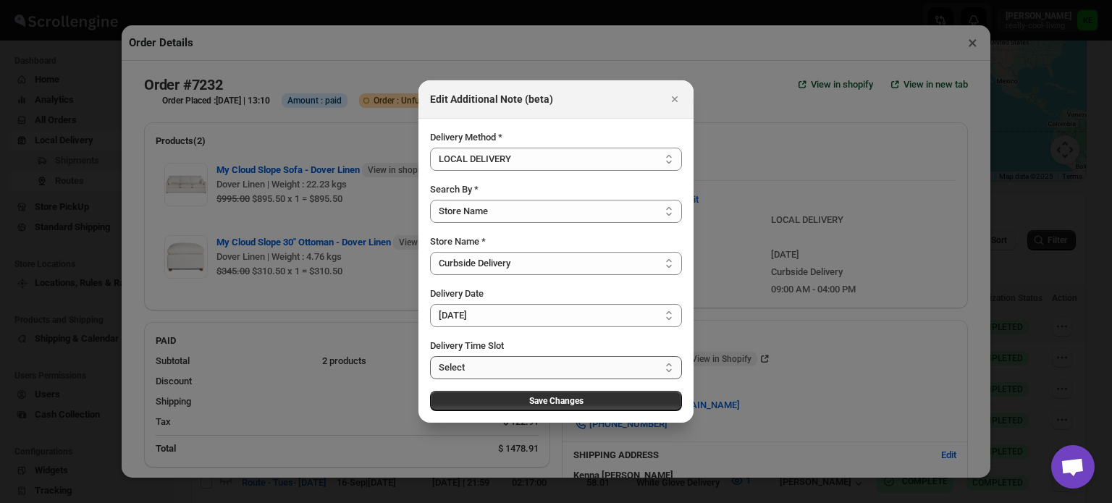
click at [667, 369] on select "Select 09:00 AM - 04:00 PM 09:00 AM - 11:00 AM 10:00 AM - 12:00 PM 11:00 AM - 0…" at bounding box center [556, 367] width 252 height 23
select select "673ffc4d35296b8d311f7cd7"
click at [430, 356] on select "Select 09:00 AM - 04:00 PM 09:00 AM - 11:00 AM 10:00 AM - 12:00 PM 11:00 AM - 0…" at bounding box center [556, 367] width 252 height 23
click at [550, 399] on span "Save Changes" at bounding box center [556, 401] width 54 height 12
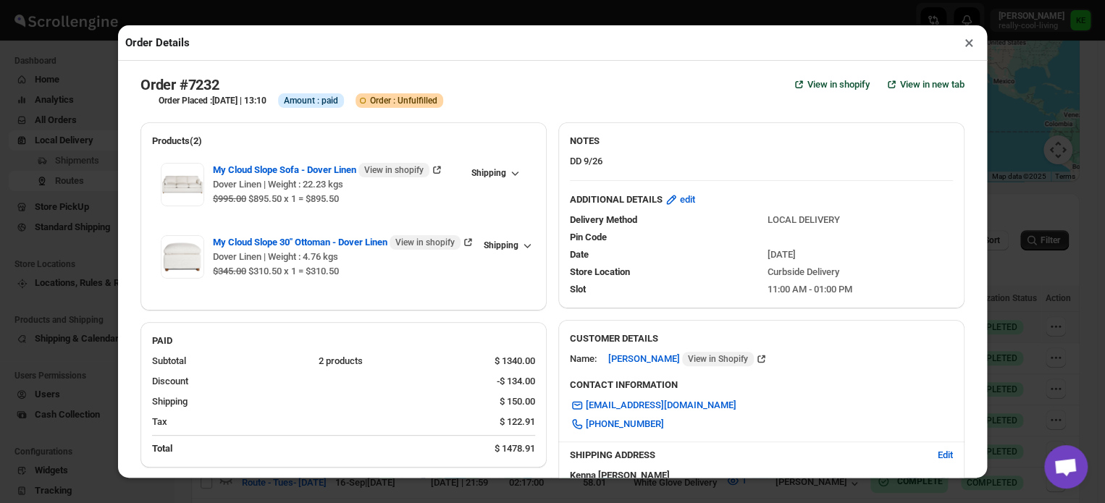
click at [966, 48] on button "×" at bounding box center [969, 43] width 21 height 20
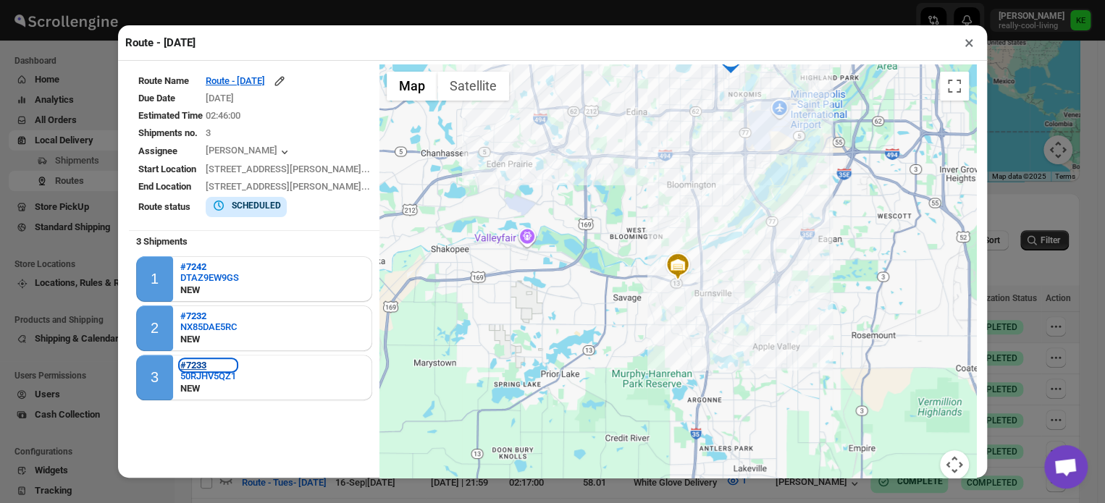
click at [193, 365] on b "#7233" at bounding box center [193, 365] width 26 height 11
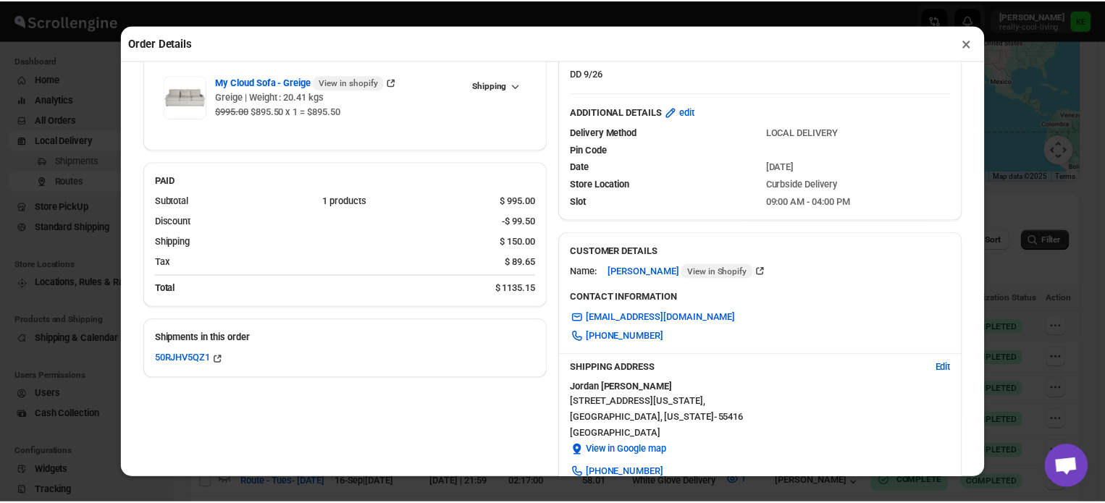
scroll to position [51, 0]
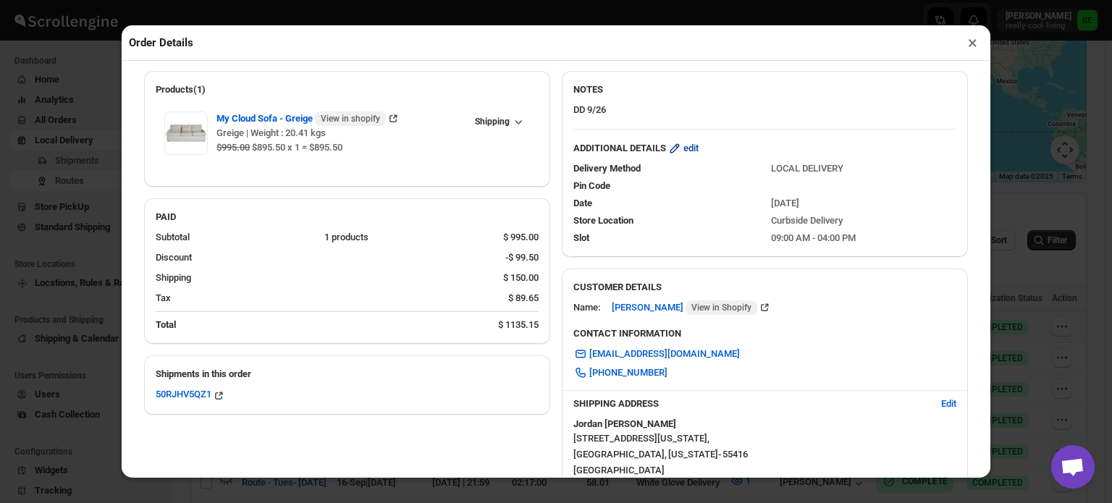
click at [691, 156] on span "edit" at bounding box center [691, 148] width 15 height 14
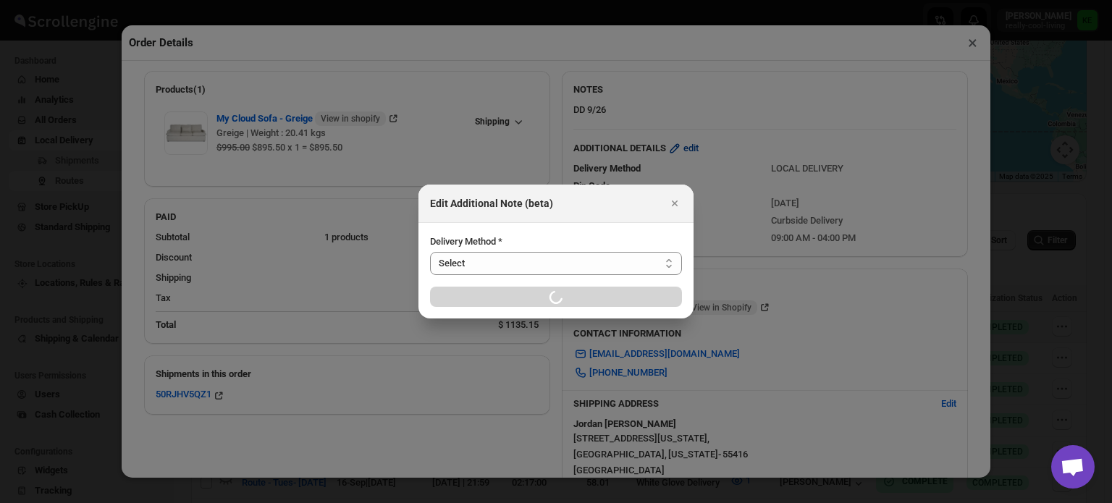
select select "LOCAL_DELIVERY"
select select "LOCATION_BASES"
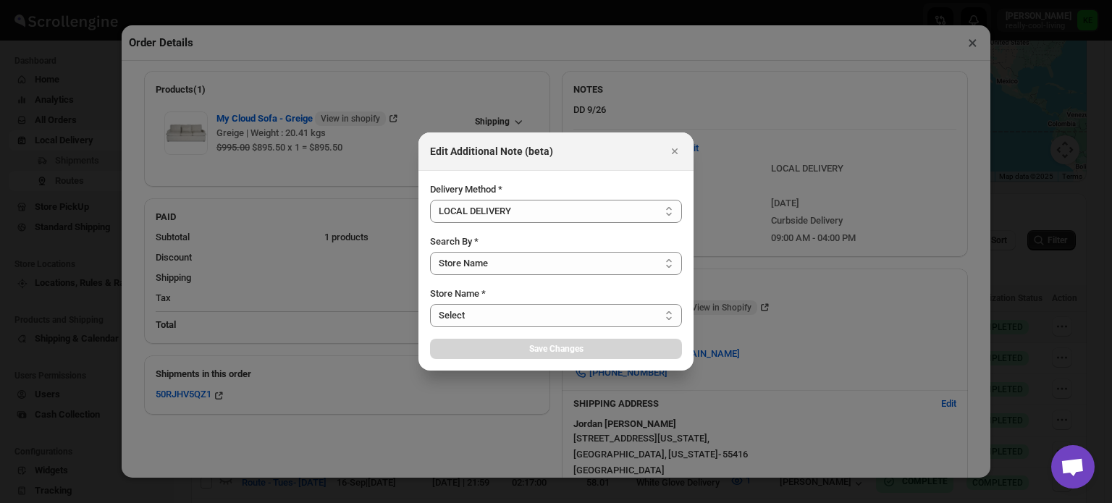
select select "656744df154a64d9bb065b6d"
select select "2025-09-26"
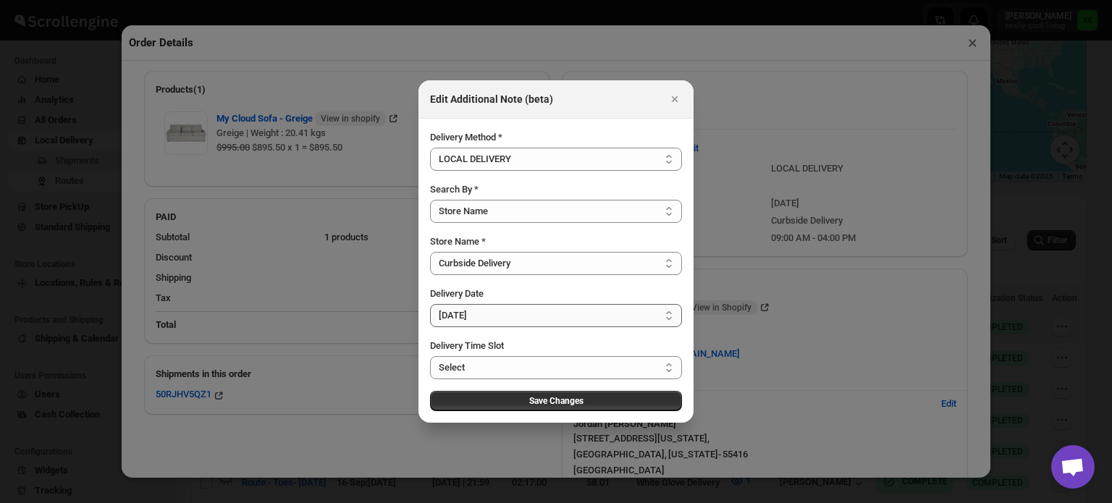
click at [671, 318] on select "Select Thu Sep 25 2025 Fri Sep 26 2025 Sat Sep 27 2025 Mon Sep 29 2025 Tue Sep …" at bounding box center [556, 315] width 252 height 23
click at [810, 353] on div at bounding box center [556, 251] width 1112 height 503
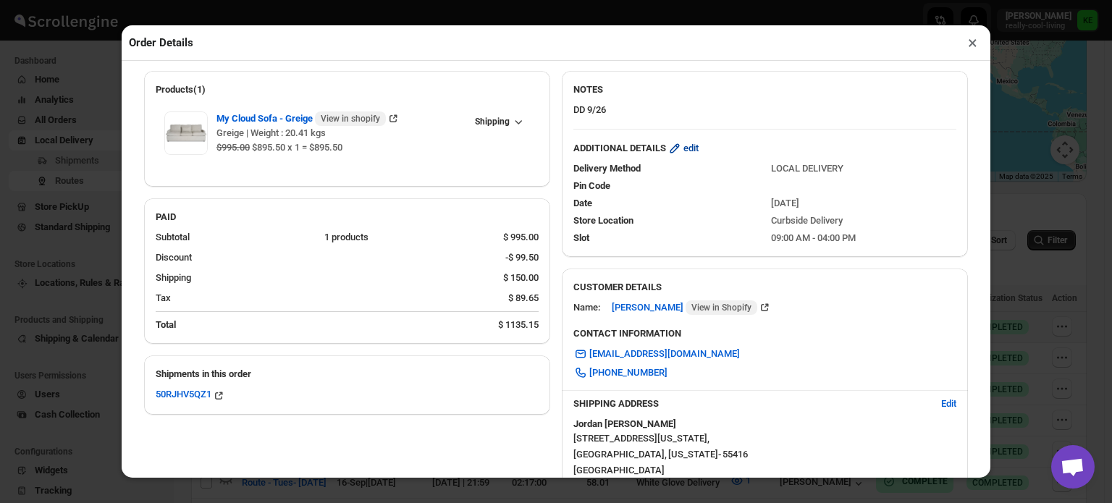
click at [686, 155] on span "edit" at bounding box center [691, 148] width 15 height 14
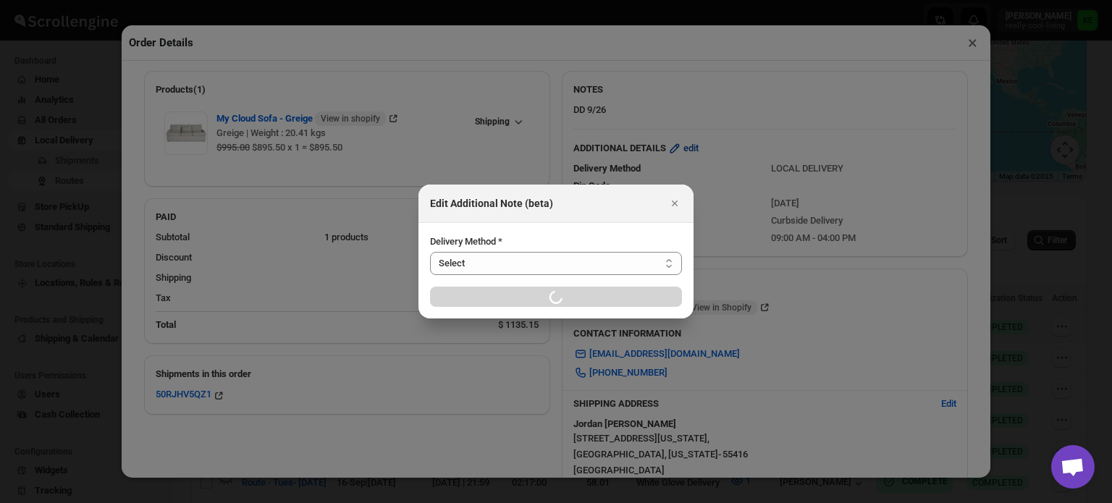
select select "LOCAL_DELIVERY"
select select "LOCATION_BASES"
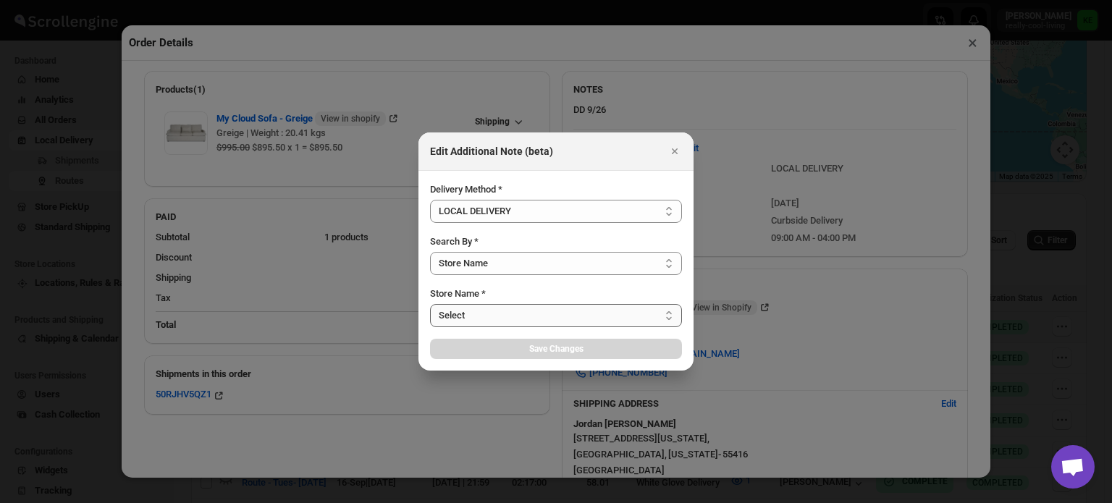
select select "656744df154a64d9bb065b6d"
select select "2025-09-26"
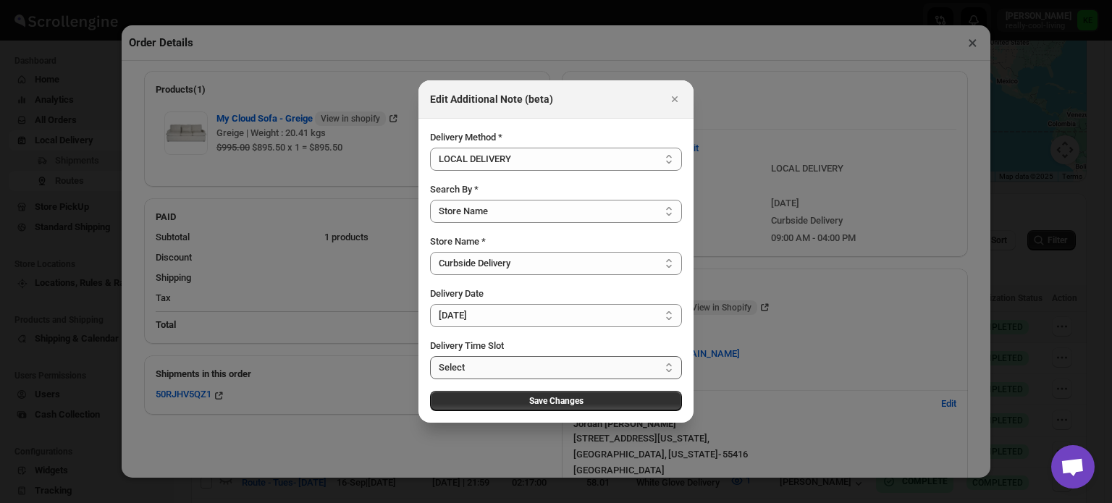
click at [669, 366] on select "Select 09:00 AM - 04:00 PM 09:00 AM - 11:00 AM 10:00 AM - 12:00 PM 11:00 AM - 0…" at bounding box center [556, 367] width 252 height 23
select select "673ffc4d35296b8d311f7cd7"
click at [430, 356] on select "Select 09:00 AM - 04:00 PM 09:00 AM - 11:00 AM 10:00 AM - 12:00 PM 11:00 AM - 0…" at bounding box center [556, 367] width 252 height 23
click at [546, 401] on span "Save Changes" at bounding box center [556, 401] width 54 height 12
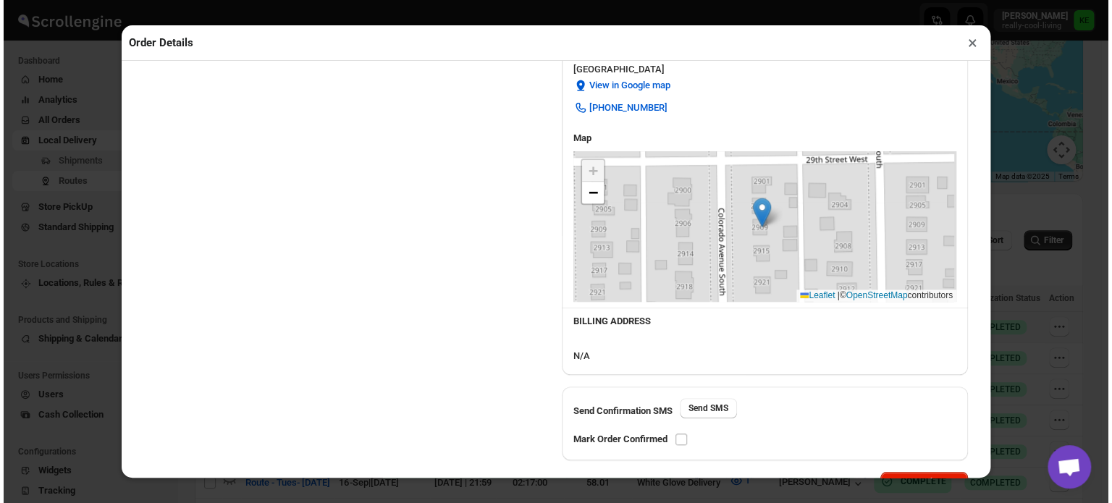
scroll to position [457, 0]
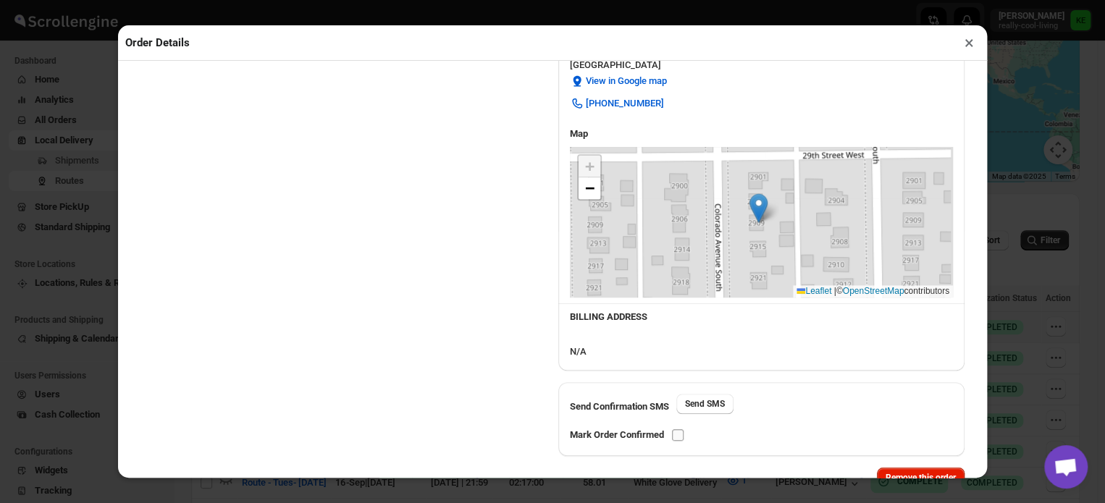
click at [681, 436] on input "checkbox" at bounding box center [678, 435] width 12 height 12
checkbox input "true"
click at [965, 45] on button "×" at bounding box center [969, 43] width 21 height 20
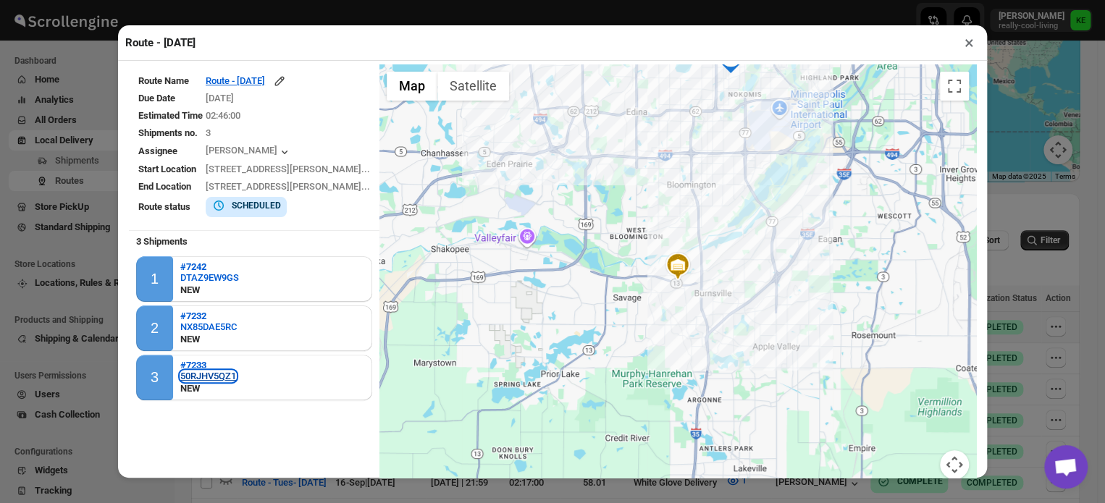
click at [193, 371] on div "50RJHV5QZ1" at bounding box center [208, 376] width 56 height 11
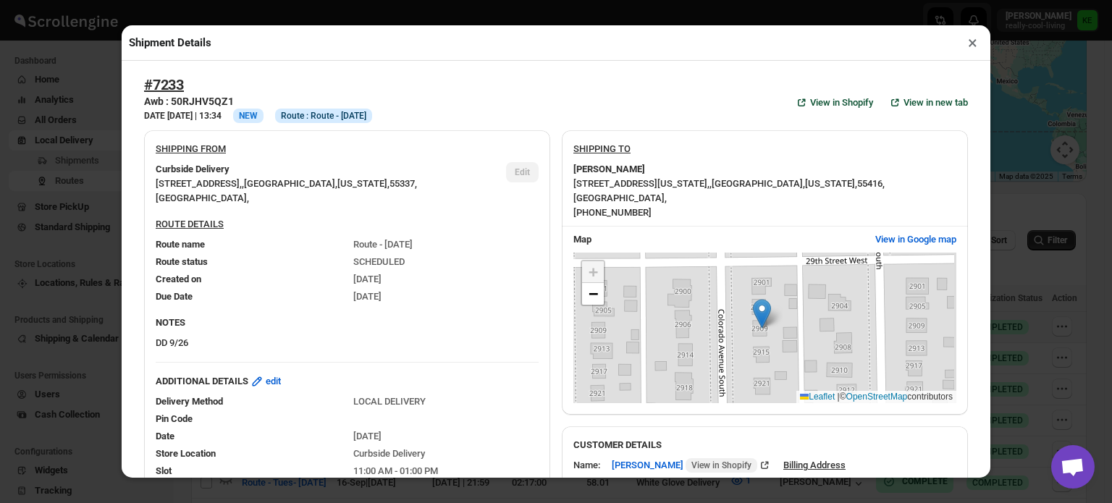
checkbox input "true"
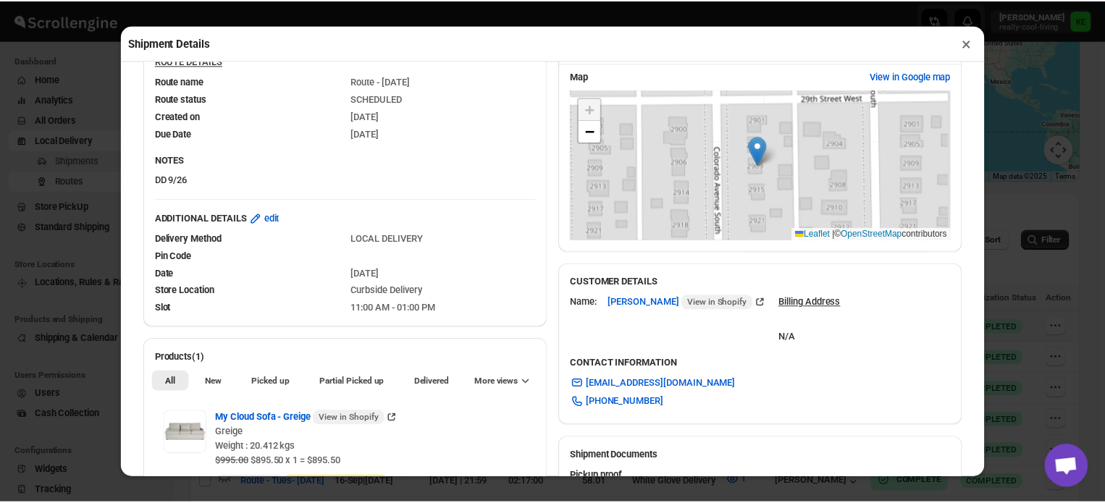
scroll to position [171, 0]
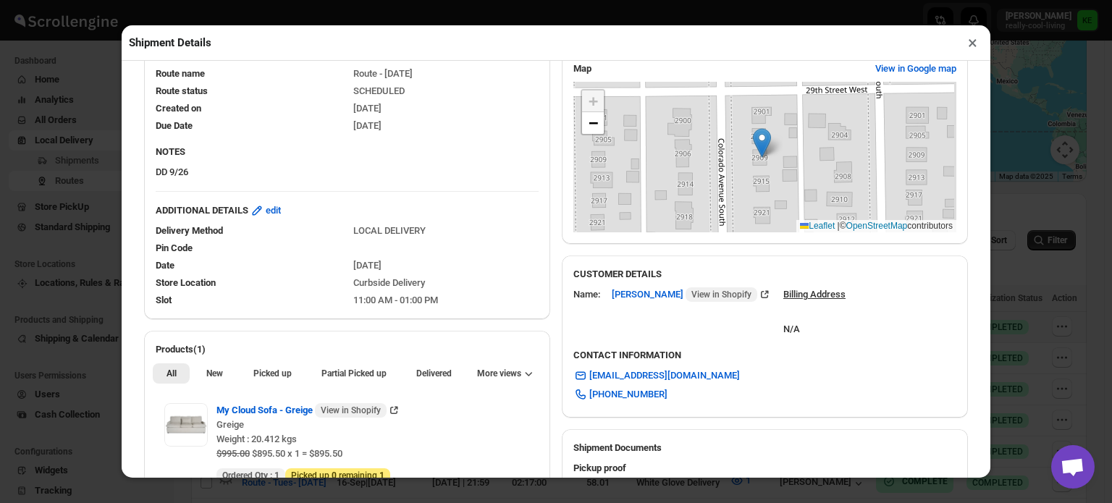
click at [971, 46] on button "×" at bounding box center [973, 43] width 21 height 20
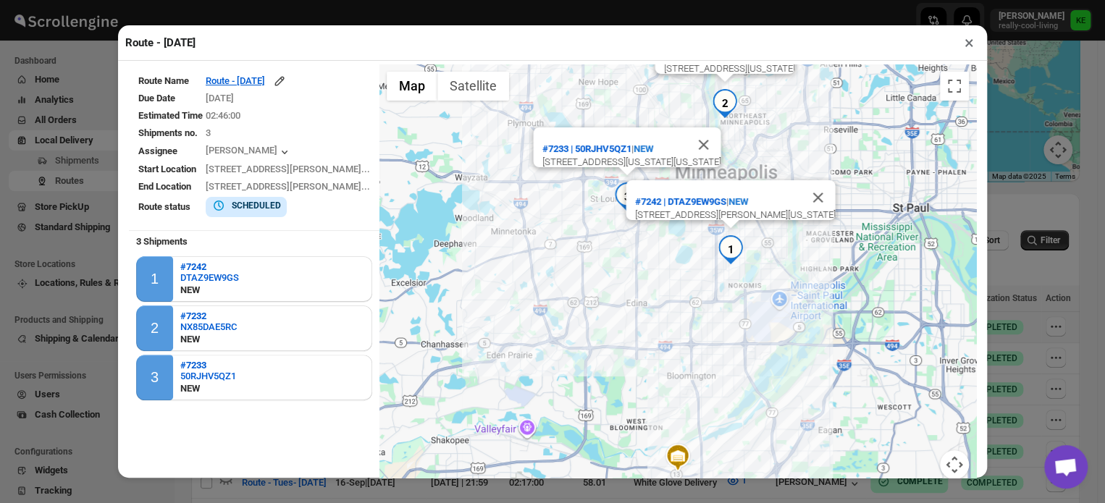
click at [965, 46] on button "×" at bounding box center [969, 43] width 21 height 20
